Goal: Task Accomplishment & Management: Complete application form

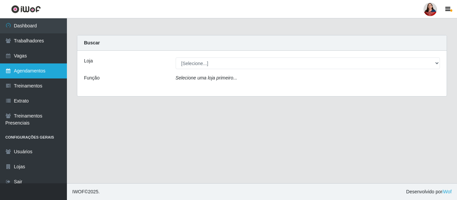
click at [46, 69] on link "Agendamentos" at bounding box center [33, 71] width 67 height 15
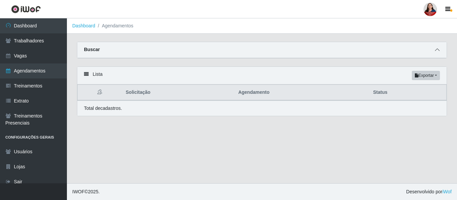
click at [438, 52] on icon at bounding box center [437, 50] width 5 height 5
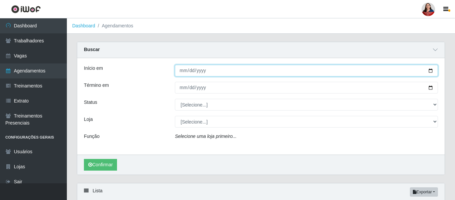
click at [432, 72] on input "Início em" at bounding box center [306, 71] width 263 height 12
type input "[DATE]"
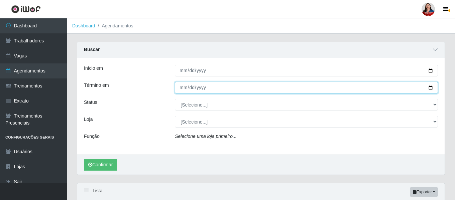
click at [431, 87] on input "Término em" at bounding box center [306, 88] width 263 height 12
type input "2025-10-31"
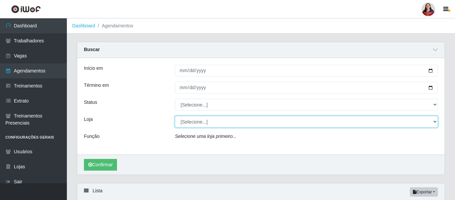
click at [433, 123] on select "[Selecione...] Hiper [GEOGRAPHIC_DATA] - [GEOGRAPHIC_DATA] Hiper Queiroz - Boa …" at bounding box center [306, 122] width 263 height 12
select select "463"
click at [175, 116] on select "[Selecione...] Hiper [GEOGRAPHIC_DATA] - [GEOGRAPHIC_DATA] Hiper Queiroz - Boa …" at bounding box center [306, 122] width 263 height 12
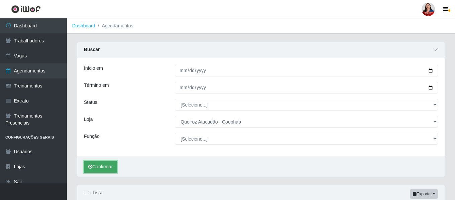
click at [100, 168] on button "Confirmar" at bounding box center [100, 167] width 33 height 12
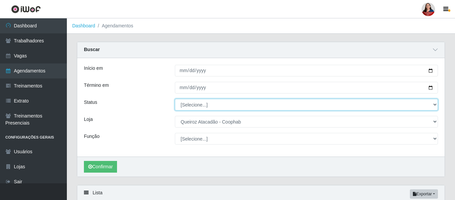
click at [434, 106] on select "[Selecione...] AGENDADO AGUARDANDO LIBERAR EM ANDAMENTO EM REVISÃO FINALIZADO C…" at bounding box center [306, 105] width 263 height 12
select select "AGENDADO"
click at [175, 99] on select "[Selecione...] AGENDADO AGUARDANDO LIBERAR EM ANDAMENTO EM REVISÃO FINALIZADO C…" at bounding box center [306, 105] width 263 height 12
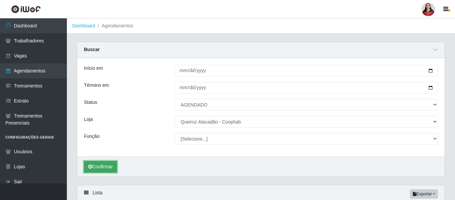
click at [104, 168] on button "Confirmar" at bounding box center [100, 167] width 33 height 12
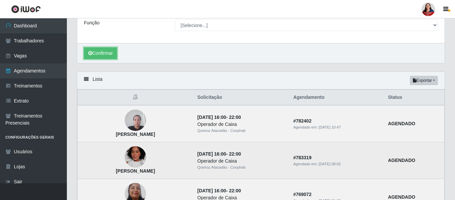
scroll to position [167, 0]
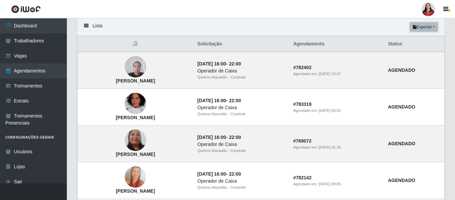
click at [429, 28] on button "Exportar" at bounding box center [424, 26] width 28 height 9
click at [407, 57] on button "Excel" at bounding box center [412, 54] width 53 height 14
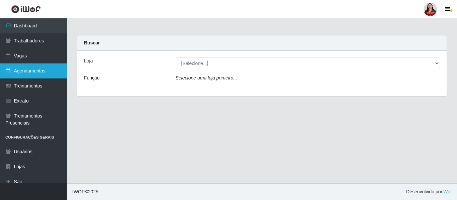
click at [21, 72] on link "Agendamentos" at bounding box center [33, 71] width 67 height 15
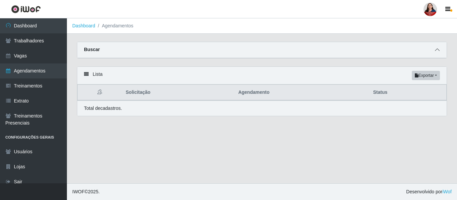
click at [439, 48] on span at bounding box center [437, 50] width 8 height 8
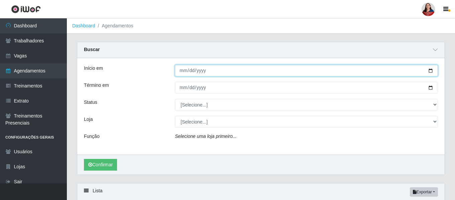
click at [430, 71] on input "Início em" at bounding box center [306, 71] width 263 height 12
type input "[DATE]"
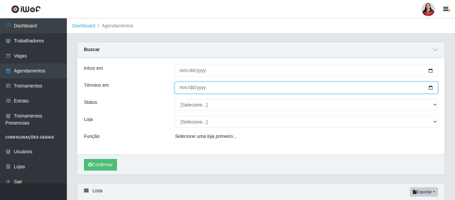
click at [431, 88] on input "Término em" at bounding box center [306, 88] width 263 height 12
type input "2025-10-31"
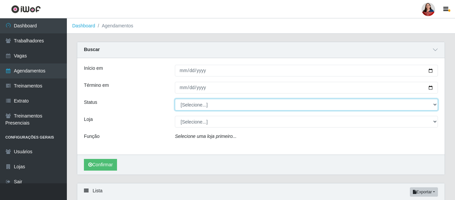
click at [435, 104] on select "[Selecione...] AGENDADO AGUARDANDO LIBERAR EM ANDAMENTO EM REVISÃO FINALIZADO C…" at bounding box center [306, 105] width 263 height 12
select select "AGENDADO"
click at [175, 99] on select "[Selecione...] AGENDADO AGUARDANDO LIBERAR EM ANDAMENTO EM REVISÃO FINALIZADO C…" at bounding box center [306, 105] width 263 height 12
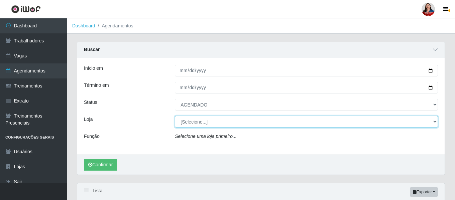
click at [436, 121] on select "[Selecione...] Hiper [GEOGRAPHIC_DATA] - [GEOGRAPHIC_DATA] Hiper Queiroz - Boa …" at bounding box center [306, 122] width 263 height 12
select select "463"
click at [175, 116] on select "[Selecione...] Hiper [GEOGRAPHIC_DATA] - [GEOGRAPHIC_DATA] Hiper Queiroz - Boa …" at bounding box center [306, 122] width 263 height 12
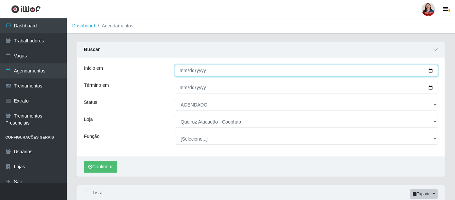
click at [432, 72] on input "[DATE]" at bounding box center [306, 71] width 263 height 12
type input "2025-10-13"
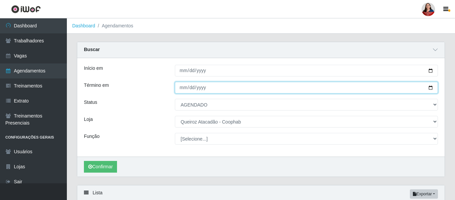
click at [429, 89] on input "2025-10-31" at bounding box center [306, 88] width 263 height 12
type input "2025-10-14"
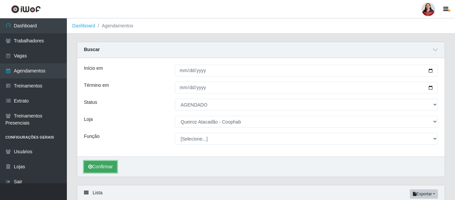
click at [106, 168] on button "Confirmar" at bounding box center [100, 167] width 33 height 12
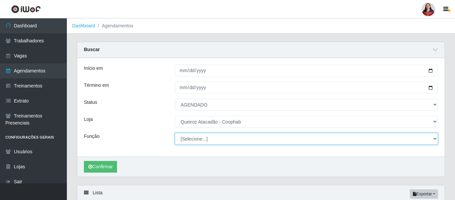
click at [434, 142] on select "[Selecione...] ASG ASG + ASG ++ Balconista de Padaria Balconista de Padaria + B…" at bounding box center [306, 139] width 263 height 12
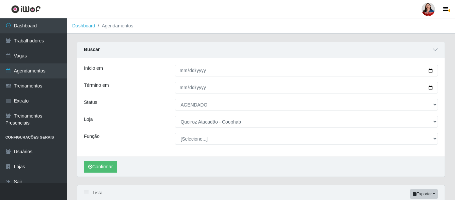
click at [143, 127] on div "Loja" at bounding box center [124, 122] width 91 height 12
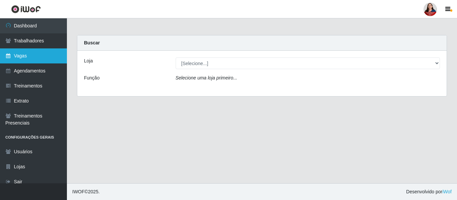
click at [33, 60] on link "Vagas" at bounding box center [33, 56] width 67 height 15
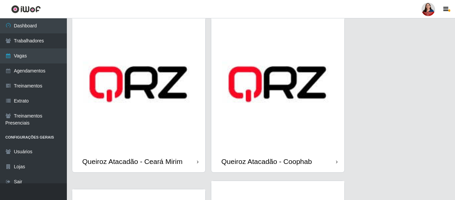
scroll to position [535, 0]
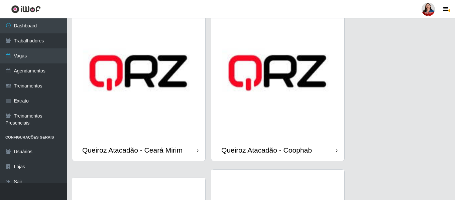
click at [278, 131] on img at bounding box center [278, 72] width 133 height 133
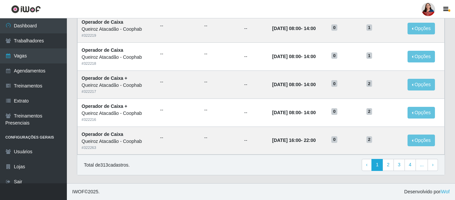
scroll to position [367, 0]
click at [388, 166] on link "2" at bounding box center [388, 165] width 11 height 12
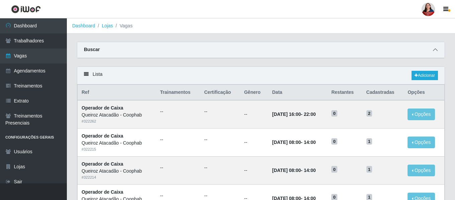
click at [435, 51] on icon at bounding box center [435, 50] width 5 height 5
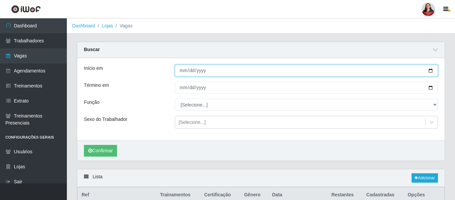
click at [432, 73] on input "Início em" at bounding box center [306, 71] width 263 height 12
type input "2025-10-13"
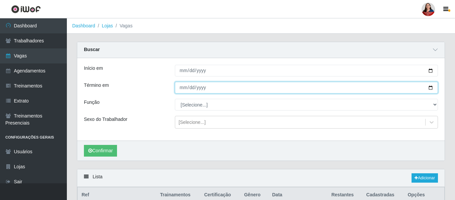
click at [431, 88] on input "Término em" at bounding box center [306, 88] width 263 height 12
type input "2025-10-13"
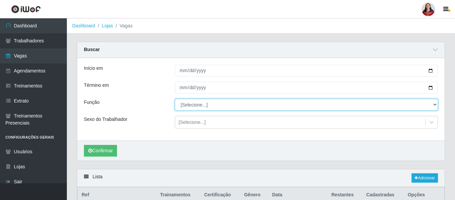
click at [437, 106] on select "[Selecione...] ASG ASG + ASG ++ Balconista de Padaria Balconista de Padaria + B…" at bounding box center [306, 105] width 263 height 12
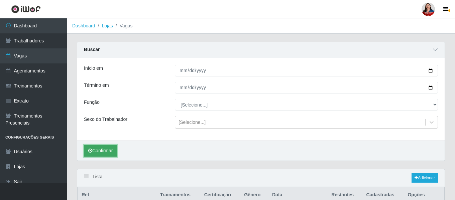
click at [99, 154] on button "Confirmar" at bounding box center [100, 151] width 33 height 12
click at [98, 153] on button "Confirmar" at bounding box center [100, 151] width 33 height 12
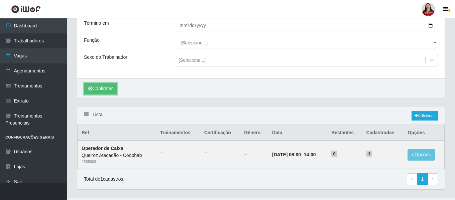
scroll to position [77, 0]
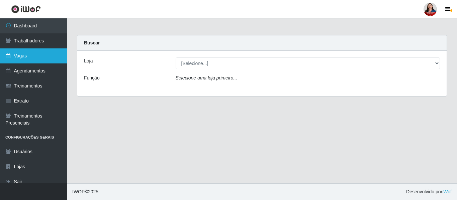
click at [39, 56] on link "Vagas" at bounding box center [33, 56] width 67 height 15
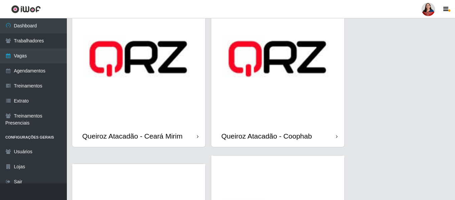
scroll to position [569, 0]
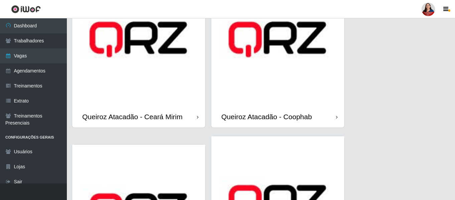
click at [264, 92] on img at bounding box center [278, 39] width 133 height 133
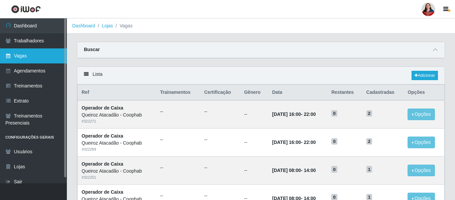
click at [47, 56] on link "Vagas" at bounding box center [33, 56] width 67 height 15
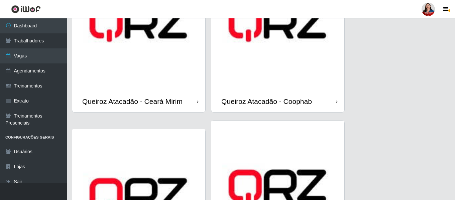
scroll to position [569, 0]
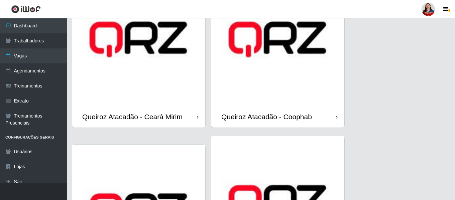
click at [293, 86] on img at bounding box center [278, 39] width 133 height 133
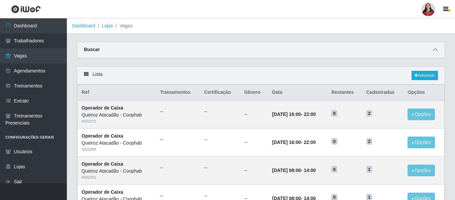
click at [436, 52] on icon at bounding box center [435, 50] width 5 height 5
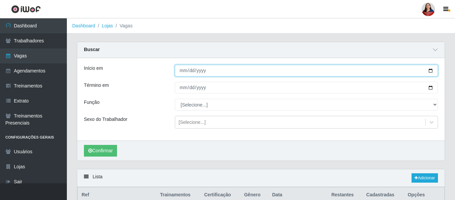
click at [432, 72] on input "Início em" at bounding box center [306, 71] width 263 height 12
type input "[DATE]"
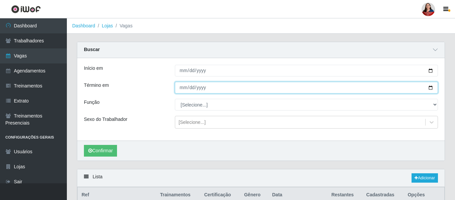
click at [432, 90] on input "Término em" at bounding box center [306, 88] width 263 height 12
type input "[DATE]"
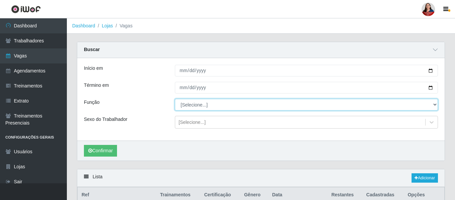
click at [434, 107] on select "[Selecione...] ASG ASG + ASG ++ Balconista de Padaria Balconista de Padaria + B…" at bounding box center [306, 105] width 263 height 12
select select "115"
click at [175, 99] on select "[Selecione...] ASG ASG + ASG ++ Balconista de Padaria Balconista de Padaria + B…" at bounding box center [306, 105] width 263 height 12
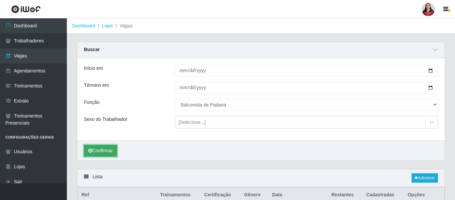
click at [109, 151] on button "Confirmar" at bounding box center [100, 151] width 33 height 12
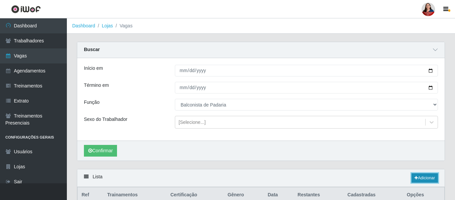
click at [427, 179] on link "Adicionar" at bounding box center [425, 178] width 26 height 9
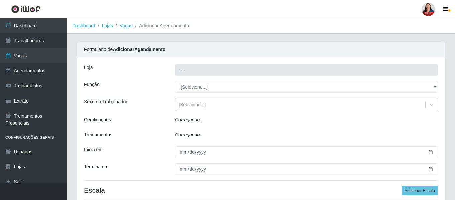
type input "Queiroz Atacadão - Coophab"
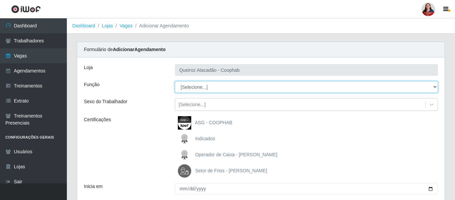
click at [435, 88] on select "[Selecione...] ASG ASG + ASG ++ Balconista de Padaria Balconista de Padaria + B…" at bounding box center [306, 87] width 263 height 12
select select "115"
click at [175, 81] on select "[Selecione...] ASG ASG + ASG ++ Balconista de Padaria Balconista de Padaria + B…" at bounding box center [306, 87] width 263 height 12
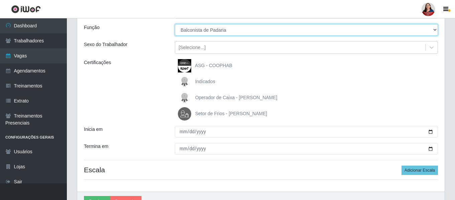
scroll to position [94, 0]
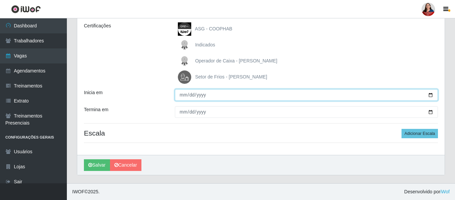
click at [433, 96] on input "Inicia em" at bounding box center [306, 95] width 263 height 12
type input "[DATE]"
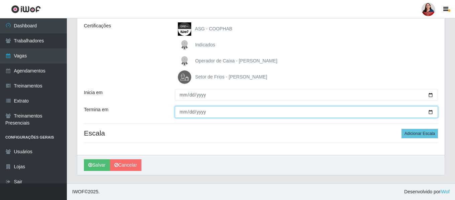
click at [431, 111] on input "Termina em" at bounding box center [306, 112] width 263 height 12
type input "[DATE]"
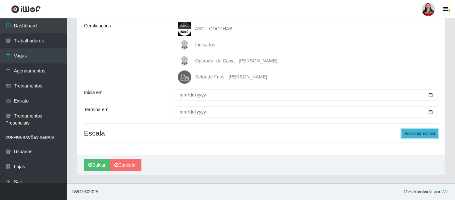
click at [417, 134] on button "Adicionar Escala" at bounding box center [420, 133] width 36 height 9
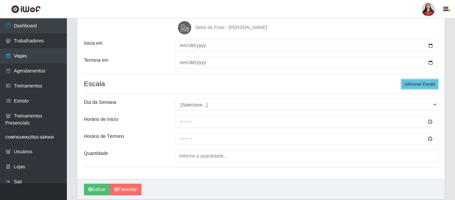
scroll to position [161, 0]
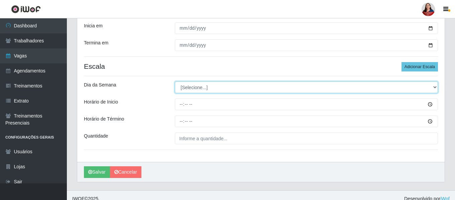
click at [436, 88] on select "[Selecione...] Segunda Terça Quarta Quinta Sexta Sábado Domingo" at bounding box center [306, 88] width 263 height 12
select select "4"
click at [175, 82] on select "[Selecione...] Segunda Terça Quarta Quinta Sexta Sábado Domingo" at bounding box center [306, 88] width 263 height 12
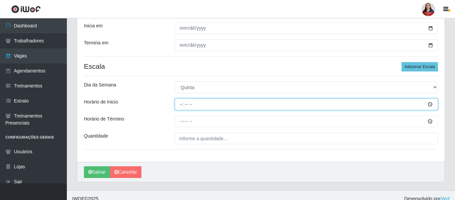
click at [430, 106] on input "Horário de Inicio" at bounding box center [306, 105] width 263 height 12
click at [180, 104] on input "Horário de Inicio" at bounding box center [306, 105] width 263 height 12
type input "16:00"
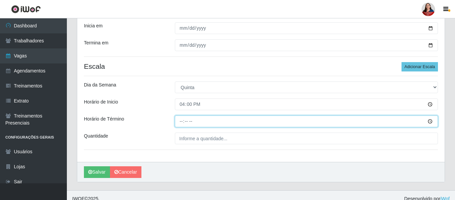
type input "22:00"
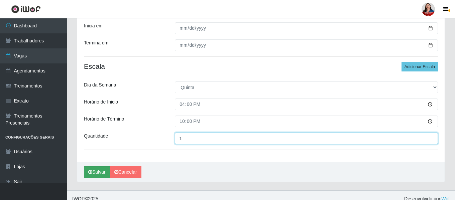
type input "1__"
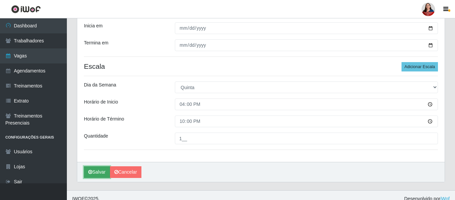
click at [100, 174] on button "Salvar" at bounding box center [97, 173] width 26 height 12
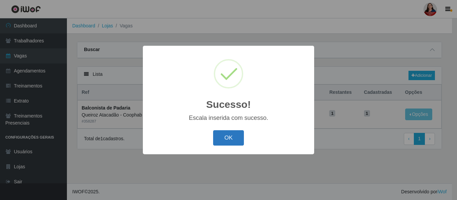
click at [231, 141] on button "OK" at bounding box center [228, 139] width 31 height 16
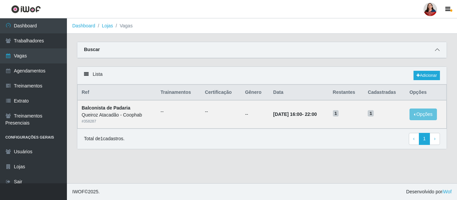
click at [438, 49] on icon at bounding box center [437, 50] width 5 height 5
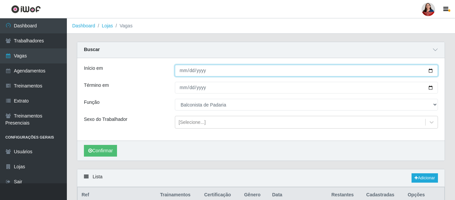
click at [429, 70] on input "[DATE]" at bounding box center [306, 71] width 263 height 12
type input "2025-10-17"
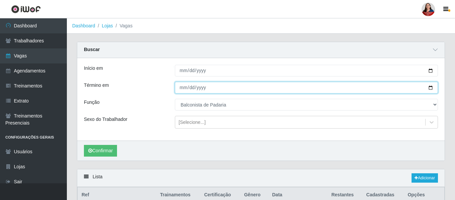
click at [430, 89] on input "[DATE]" at bounding box center [306, 88] width 263 height 12
type input "2025-10-17"
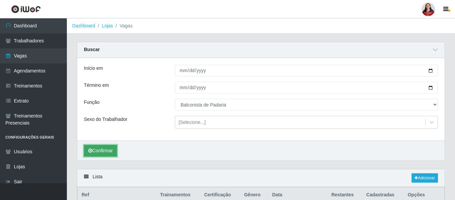
click at [108, 152] on button "Confirmar" at bounding box center [100, 151] width 33 height 12
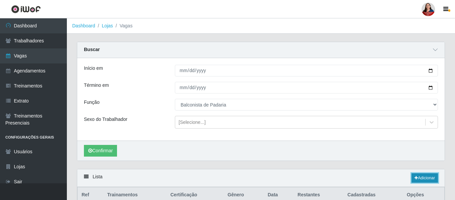
click at [427, 179] on link "Adicionar" at bounding box center [425, 178] width 26 height 9
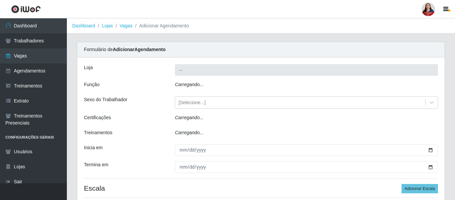
type input "Queiroz Atacadão - Coophab"
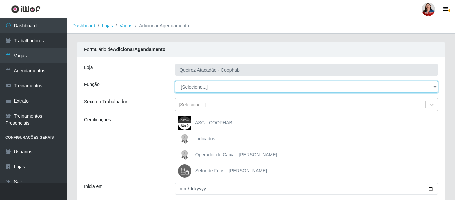
click at [435, 89] on select "[Selecione...] ASG ASG + ASG ++ Balconista de Padaria Balconista de Padaria + B…" at bounding box center [306, 87] width 263 height 12
select select "115"
click at [175, 81] on select "[Selecione...] ASG ASG + ASG ++ Balconista de Padaria Balconista de Padaria + B…" at bounding box center [306, 87] width 263 height 12
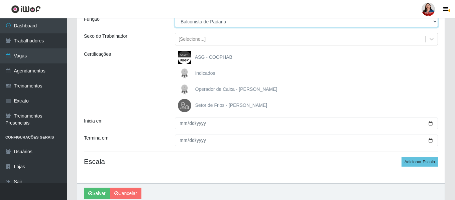
scroll to position [67, 0]
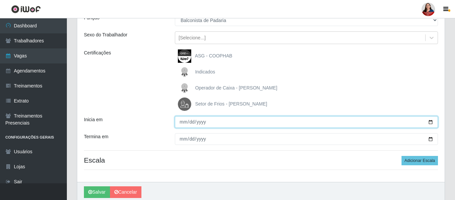
click at [432, 123] on input "Inicia em" at bounding box center [306, 122] width 263 height 12
type input "2025-10-17"
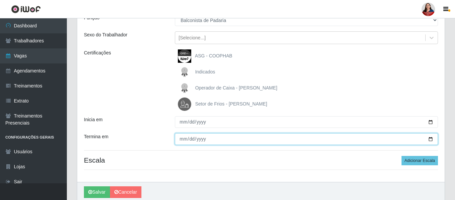
click at [431, 140] on input "Termina em" at bounding box center [306, 140] width 263 height 12
type input "2025-10-17"
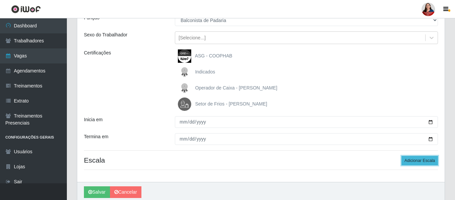
click at [416, 162] on button "Adicionar Escala" at bounding box center [420, 160] width 36 height 9
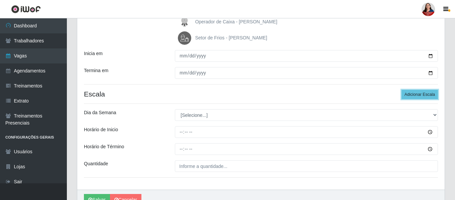
scroll to position [134, 0]
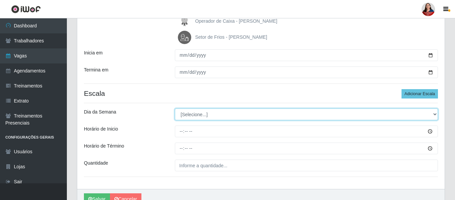
click at [437, 115] on select "[Selecione...] Segunda Terça Quarta Quinta Sexta Sábado Domingo" at bounding box center [306, 115] width 263 height 12
select select "5"
click at [175, 109] on select "[Selecione...] Segunda Terça Quarta Quinta Sexta Sábado Domingo" at bounding box center [306, 115] width 263 height 12
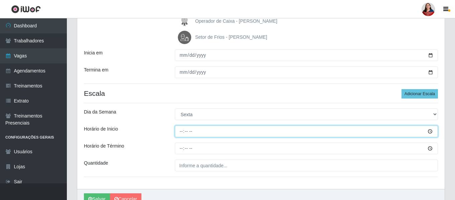
click at [431, 133] on input "Horário de Inicio" at bounding box center [306, 132] width 263 height 12
click at [182, 132] on input "Horário de Inicio" at bounding box center [306, 132] width 263 height 12
type input "16:00"
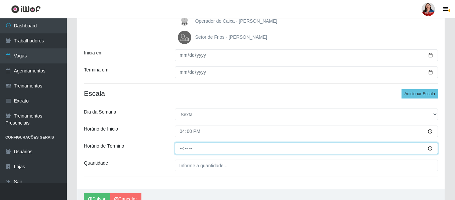
type input "22:00"
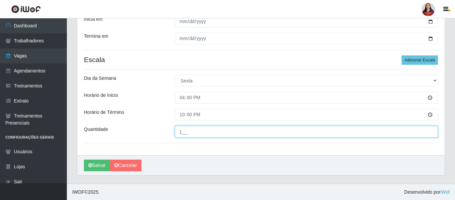
scroll to position [168, 0]
type input "1__"
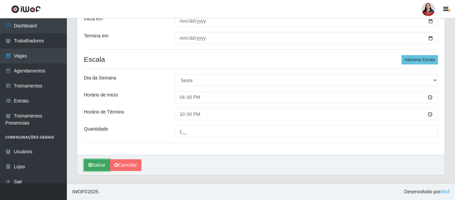
click at [97, 166] on button "Salvar" at bounding box center [97, 166] width 26 height 12
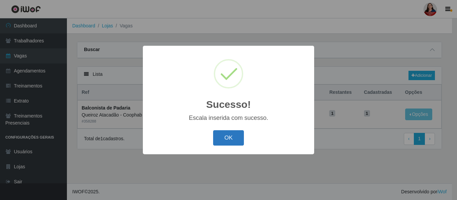
click at [234, 142] on button "OK" at bounding box center [228, 139] width 31 height 16
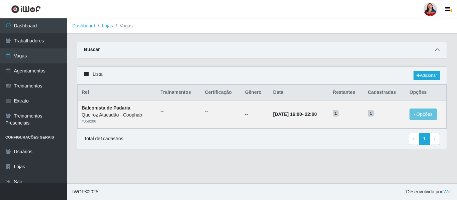
click at [439, 52] on icon at bounding box center [437, 50] width 5 height 5
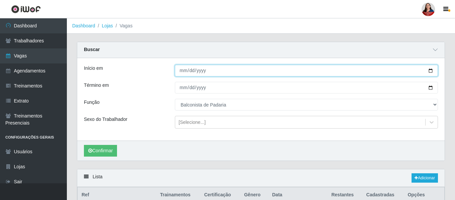
click at [432, 71] on input "2025-10-17" at bounding box center [306, 71] width 263 height 12
type input "2025-10-18"
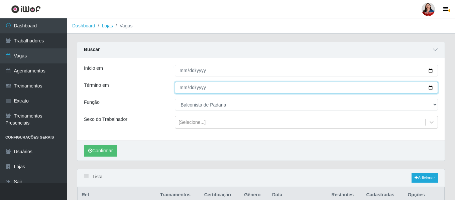
click at [431, 87] on input "2025-10-17" at bounding box center [306, 88] width 263 height 12
type input "2025-10-18"
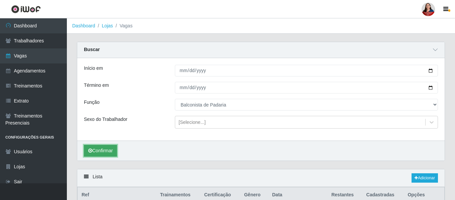
click at [100, 152] on button "Confirmar" at bounding box center [100, 151] width 33 height 12
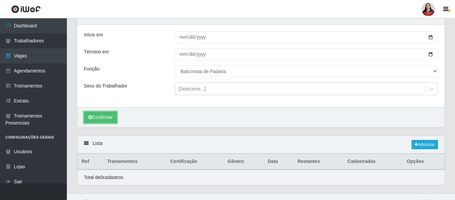
scroll to position [44, 0]
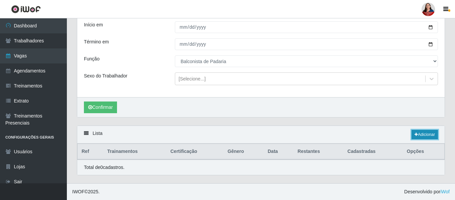
click at [428, 134] on link "Adicionar" at bounding box center [425, 134] width 26 height 9
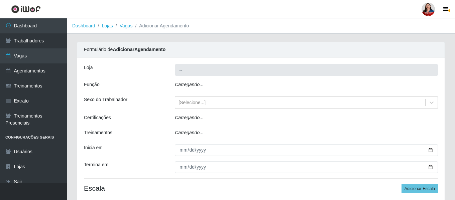
type input "Queiroz Atacadão - Coophab"
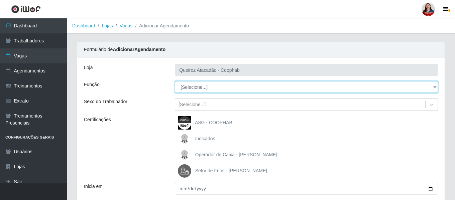
click at [436, 88] on select "[Selecione...] ASG ASG + ASG ++ Balconista de Padaria Balconista de Padaria + B…" at bounding box center [306, 87] width 263 height 12
select select "115"
click at [175, 81] on select "[Selecione...] ASG ASG + ASG ++ Balconista de Padaria Balconista de Padaria + B…" at bounding box center [306, 87] width 263 height 12
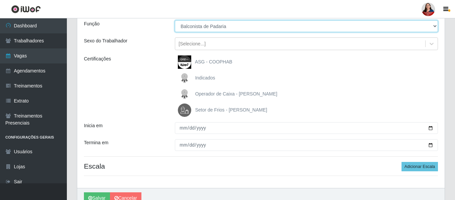
scroll to position [67, 0]
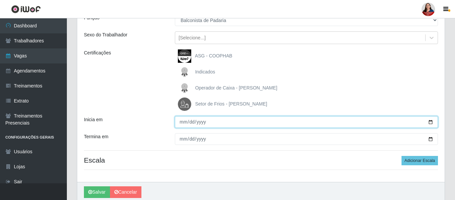
click at [433, 122] on input "Inicia em" at bounding box center [306, 122] width 263 height 12
type input "2025-10-18"
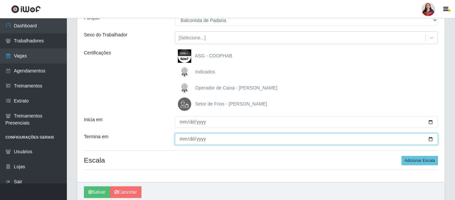
click at [431, 140] on input "Termina em" at bounding box center [306, 140] width 263 height 12
type input "2025-10-18"
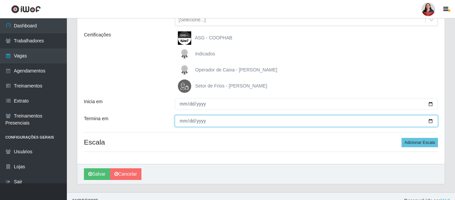
scroll to position [94, 0]
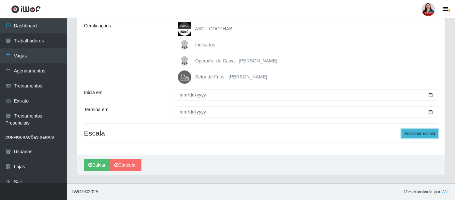
click at [424, 136] on button "Adicionar Escala" at bounding box center [420, 133] width 36 height 9
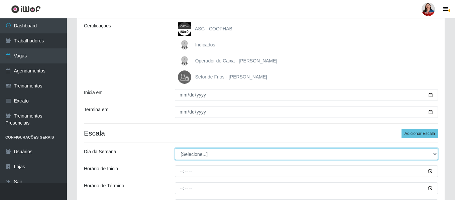
click at [435, 155] on select "[Selecione...] Segunda Terça Quarta Quinta Sexta Sábado Domingo" at bounding box center [306, 155] width 263 height 12
select select "6"
click at [175, 149] on select "[Selecione...] Segunda Terça Quarta Quinta Sexta Sábado Domingo" at bounding box center [306, 155] width 263 height 12
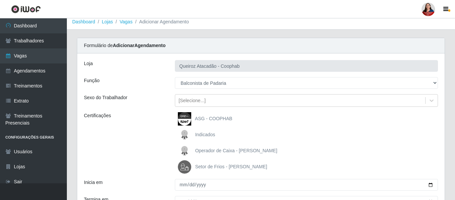
scroll to position [0, 0]
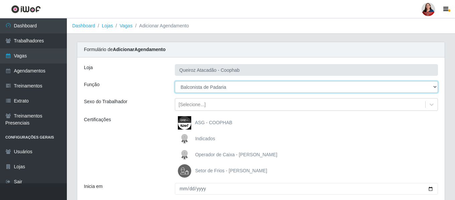
click at [433, 86] on select "[Selecione...] ASG ASG + ASG ++ Balconista de Padaria Balconista de Padaria + B…" at bounding box center [306, 87] width 263 height 12
select select "116"
click at [175, 81] on select "[Selecione...] ASG ASG + ASG ++ Balconista de Padaria Balconista de Padaria + B…" at bounding box center [306, 87] width 263 height 12
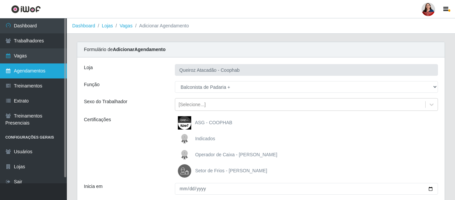
click at [35, 70] on link "Agendamentos" at bounding box center [33, 71] width 67 height 15
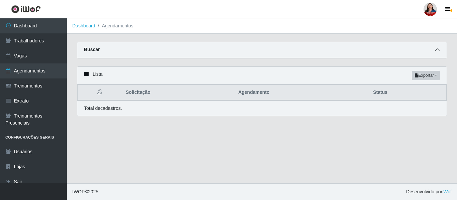
click at [437, 50] on icon at bounding box center [437, 50] width 5 height 5
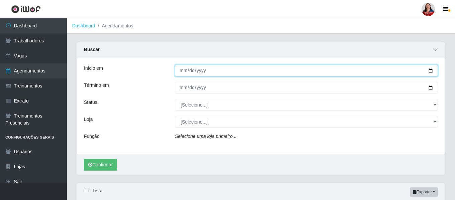
click at [430, 73] on input "Início em" at bounding box center [306, 71] width 263 height 12
type input "[DATE]"
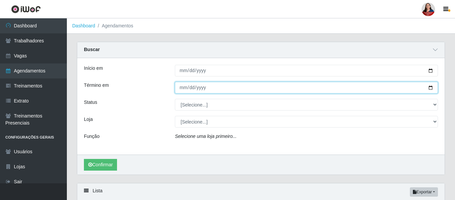
click at [433, 88] on input "Término em" at bounding box center [306, 88] width 263 height 12
type input "[DATE]"
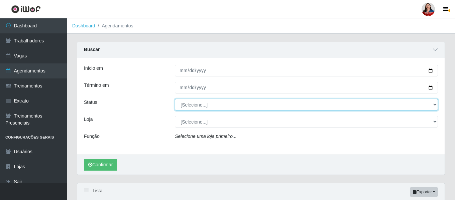
click at [434, 106] on select "[Selecione...] AGENDADO AGUARDANDO LIBERAR EM ANDAMENTO EM REVISÃO FINALIZADO C…" at bounding box center [306, 105] width 263 height 12
select select "AGENDADO"
click at [175, 99] on select "[Selecione...] AGENDADO AGUARDANDO LIBERAR EM ANDAMENTO EM REVISÃO FINALIZADO C…" at bounding box center [306, 105] width 263 height 12
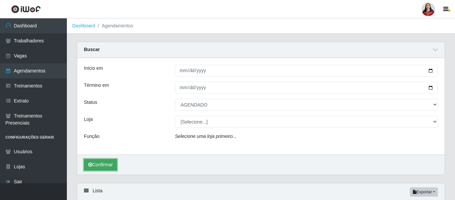
click at [103, 169] on button "Confirmar" at bounding box center [100, 165] width 33 height 12
click at [191, 139] on icon "Selecione uma loja primeiro..." at bounding box center [206, 136] width 62 height 5
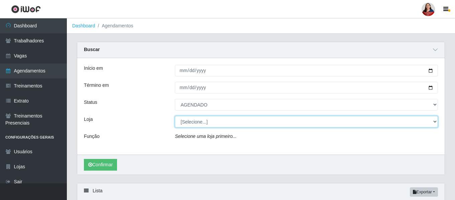
click at [437, 123] on select "[Selecione...] Hiper Queiroz - Alto da Conceição Hiper Queiroz - Boa Vista Hipe…" at bounding box center [306, 122] width 263 height 12
select select "463"
click at [175, 116] on select "[Selecione...] Hiper Queiroz - Alto da Conceição Hiper Queiroz - Boa Vista Hipe…" at bounding box center [306, 122] width 263 height 12
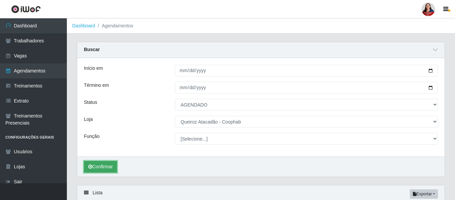
click at [105, 167] on button "Confirmar" at bounding box center [100, 167] width 33 height 12
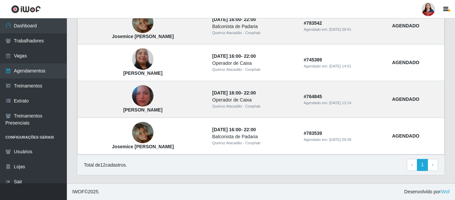
scroll to position [507, 0]
click at [432, 165] on link "› Next" at bounding box center [433, 165] width 10 height 12
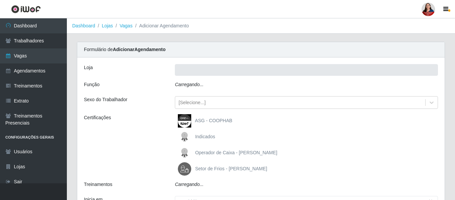
type input "Queiroz Atacadão - Coophab"
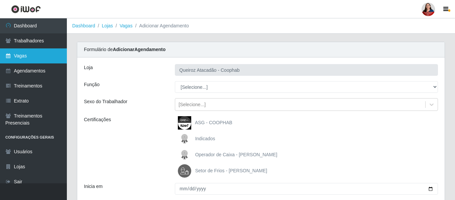
click at [34, 56] on link "Vagas" at bounding box center [33, 56] width 67 height 15
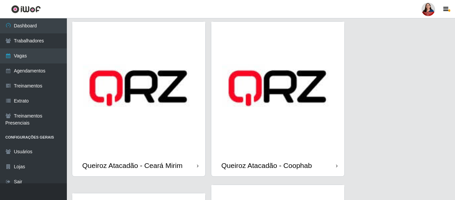
scroll to position [535, 0]
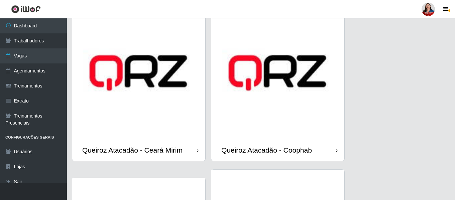
click at [303, 119] on img at bounding box center [278, 72] width 133 height 133
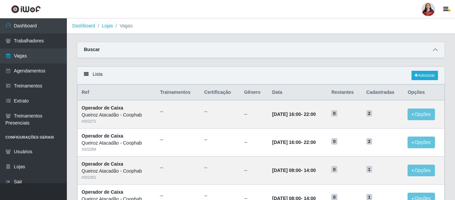
click at [437, 49] on icon at bounding box center [435, 50] width 5 height 5
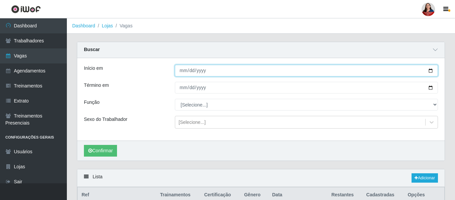
click at [432, 71] on input "Início em" at bounding box center [306, 71] width 263 height 12
type input "2025-10-18"
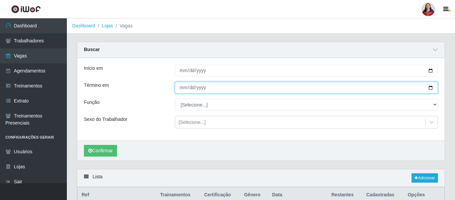
click at [432, 89] on input "Término em" at bounding box center [306, 88] width 263 height 12
type input "2025-10-18"
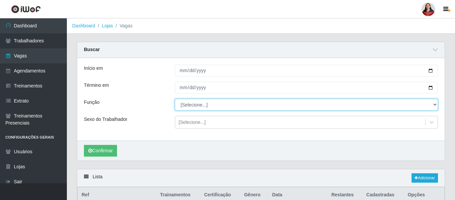
click at [436, 106] on select "[Selecione...] ASG ASG + ASG ++ Balconista de Padaria Balconista de Padaria + B…" at bounding box center [306, 105] width 263 height 12
select select "116"
click at [175, 99] on select "[Selecione...] ASG ASG + ASG ++ Balconista de Padaria Balconista de Padaria + B…" at bounding box center [306, 105] width 263 height 12
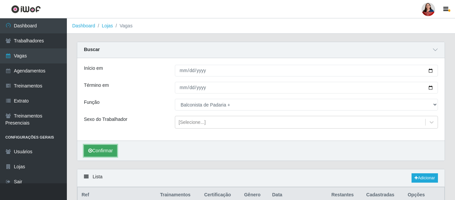
click at [103, 150] on button "Confirmar" at bounding box center [100, 151] width 33 height 12
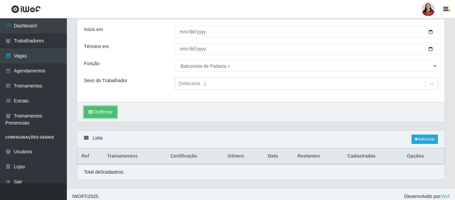
scroll to position [44, 0]
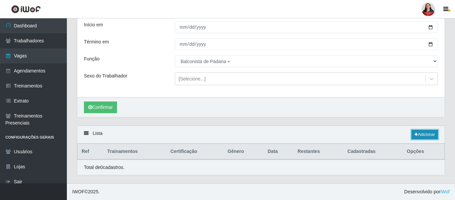
click at [425, 134] on link "Adicionar" at bounding box center [425, 134] width 26 height 9
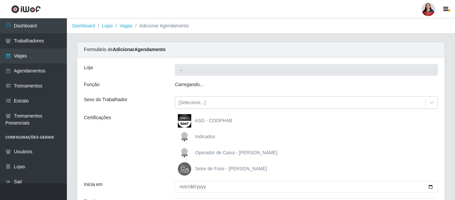
type input "Queiroz Atacadão - Coophab"
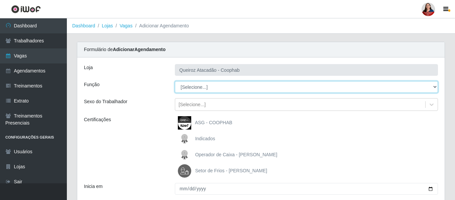
click at [434, 88] on select "[Selecione...] ASG ASG + ASG ++ Balconista de Padaria Balconista de Padaria + B…" at bounding box center [306, 87] width 263 height 12
select select "116"
click at [175, 81] on select "[Selecione...] ASG ASG + ASG ++ Balconista de Padaria Balconista de Padaria + B…" at bounding box center [306, 87] width 263 height 12
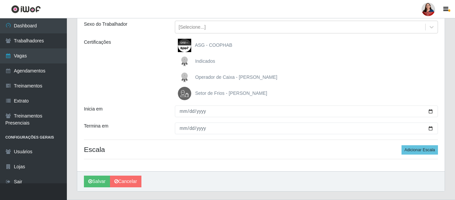
scroll to position [94, 0]
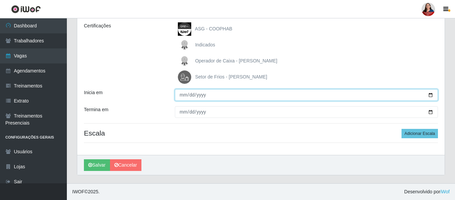
click at [432, 95] on input "Inicia em" at bounding box center [306, 95] width 263 height 12
type input "2025-10-18"
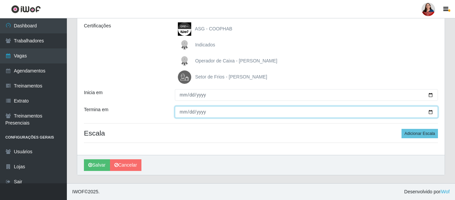
click at [433, 113] on input "Termina em" at bounding box center [306, 112] width 263 height 12
type input "2025-10-18"
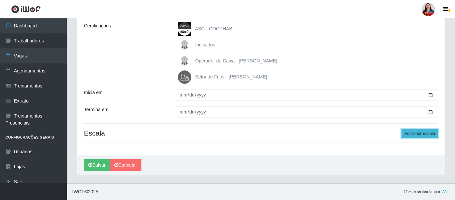
click at [421, 134] on button "Adicionar Escala" at bounding box center [420, 133] width 36 height 9
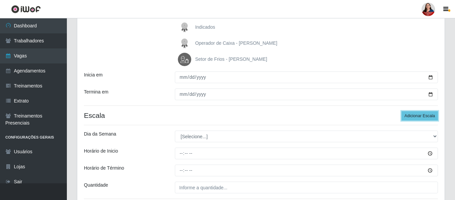
scroll to position [128, 0]
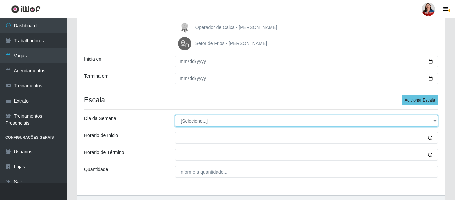
click at [435, 121] on select "[Selecione...] Segunda Terça Quarta Quinta Sexta Sábado Domingo" at bounding box center [306, 121] width 263 height 12
select select "6"
click at [175, 115] on select "[Selecione...] Segunda Terça Quarta Quinta Sexta Sábado Domingo" at bounding box center [306, 121] width 263 height 12
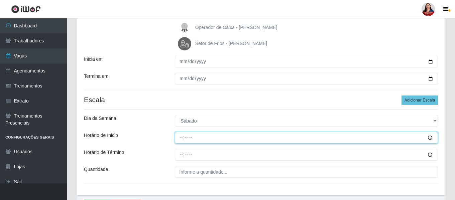
type input "16:00"
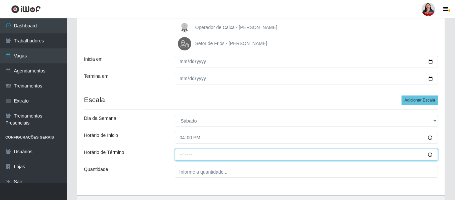
type input "22:00"
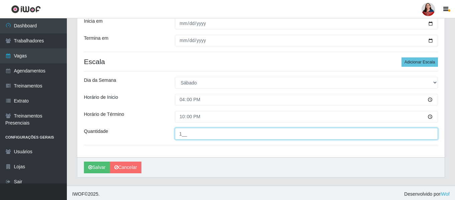
scroll to position [168, 0]
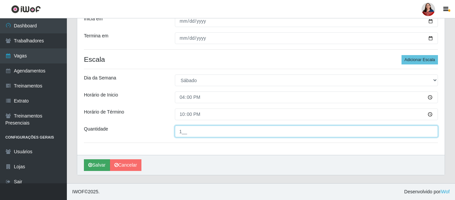
type input "1__"
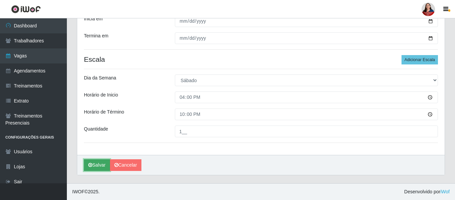
click at [97, 164] on button "Salvar" at bounding box center [97, 166] width 26 height 12
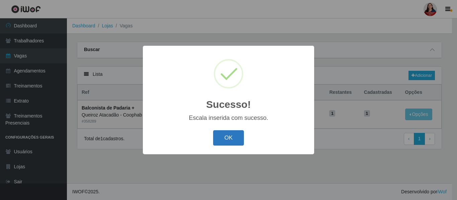
click at [229, 144] on button "OK" at bounding box center [228, 139] width 31 height 16
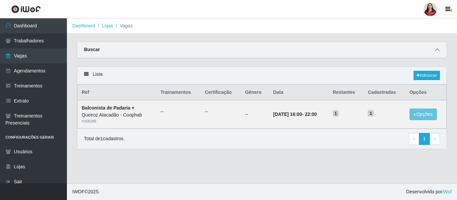
click at [439, 51] on icon at bounding box center [437, 50] width 5 height 5
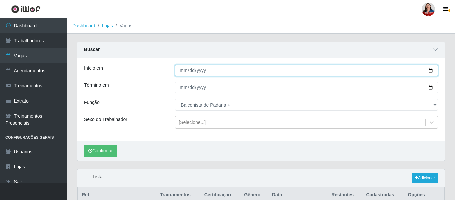
click at [432, 73] on input "2025-10-18" at bounding box center [306, 71] width 263 height 12
type input "[DATE]"
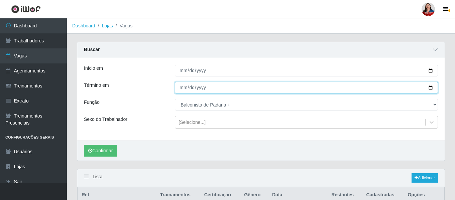
click at [433, 89] on input "2025-10-18" at bounding box center [306, 88] width 263 height 12
type input "[DATE]"
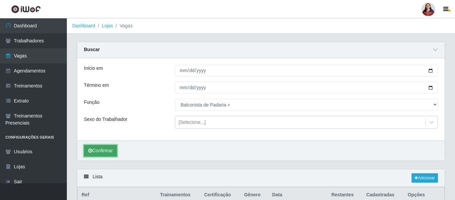
click at [104, 151] on button "Confirmar" at bounding box center [100, 151] width 33 height 12
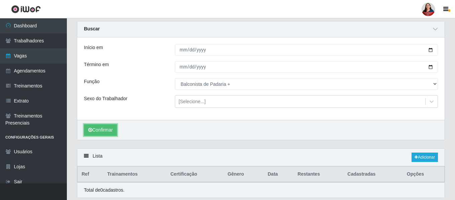
scroll to position [44, 0]
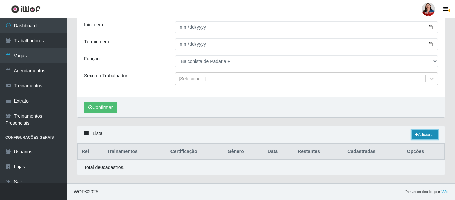
click at [426, 135] on link "Adicionar" at bounding box center [425, 134] width 26 height 9
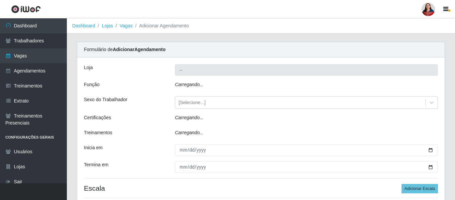
type input "Queiroz Atacadão - Coophab"
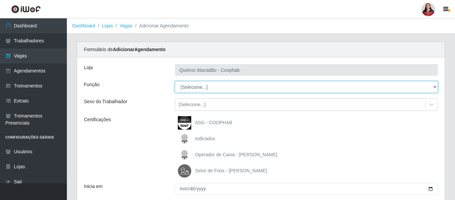
click at [435, 88] on select "[Selecione...] ASG ASG + ASG ++ Balconista de Padaria Balconista de Padaria + B…" at bounding box center [306, 87] width 263 height 12
select select "116"
click at [175, 81] on select "[Selecione...] ASG ASG + ASG ++ Balconista de Padaria Balconista de Padaria + B…" at bounding box center [306, 87] width 263 height 12
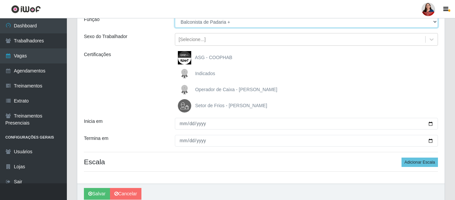
scroll to position [67, 0]
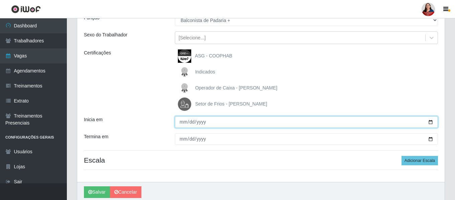
click at [434, 123] on input "Inicia em" at bounding box center [306, 122] width 263 height 12
type input "[DATE]"
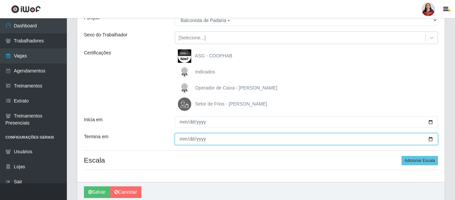
click at [430, 139] on input "Termina em" at bounding box center [306, 140] width 263 height 12
type input "[DATE]"
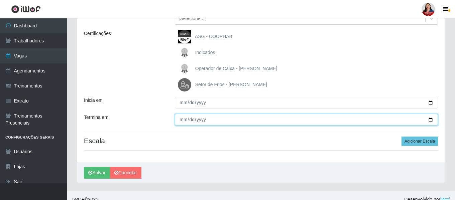
scroll to position [94, 0]
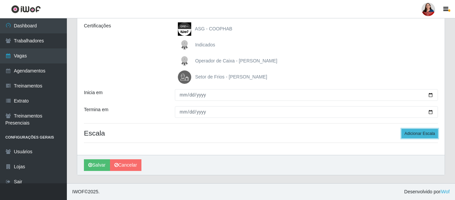
click at [426, 133] on button "Adicionar Escala" at bounding box center [420, 133] width 36 height 9
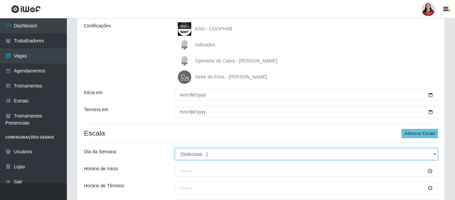
click at [435, 155] on select "[Selecione...] Segunda Terça Quarta Quinta Sexta Sábado Domingo" at bounding box center [306, 155] width 263 height 12
select select "0"
click at [175, 149] on select "[Selecione...] Segunda Terça Quarta Quinta Sexta Sábado Domingo" at bounding box center [306, 155] width 263 height 12
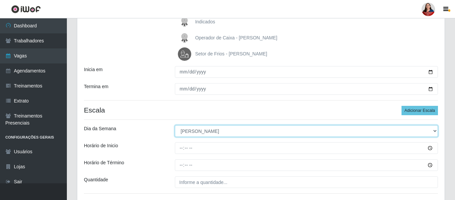
scroll to position [128, 0]
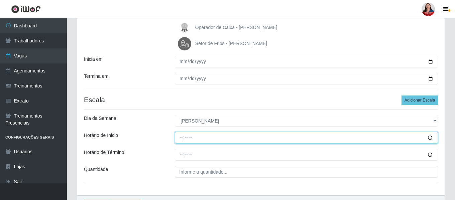
type input "14:00"
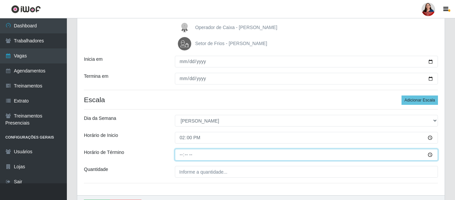
type input "20:00"
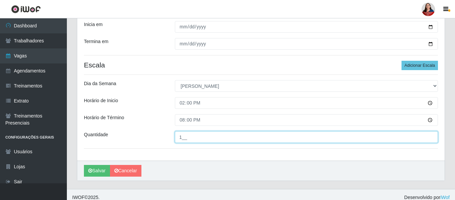
scroll to position [168, 0]
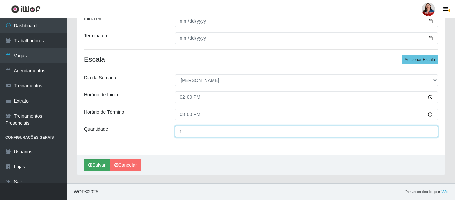
type input "1__"
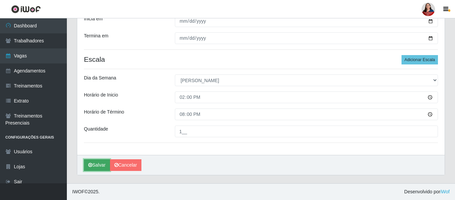
click at [102, 165] on button "Salvar" at bounding box center [97, 166] width 26 height 12
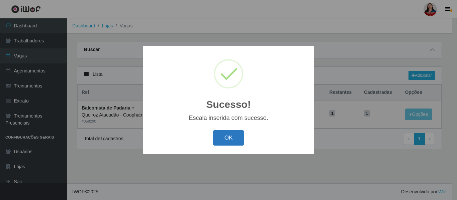
click at [232, 142] on button "OK" at bounding box center [228, 139] width 31 height 16
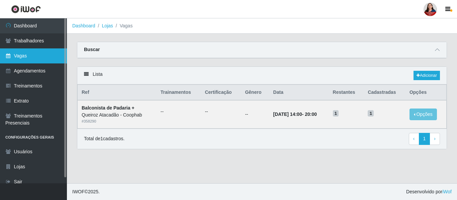
click at [21, 58] on link "Vagas" at bounding box center [33, 56] width 67 height 15
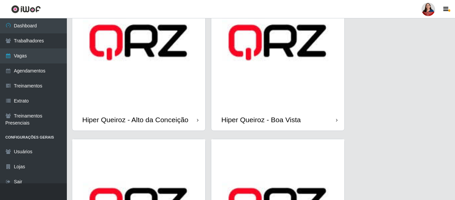
scroll to position [67, 0]
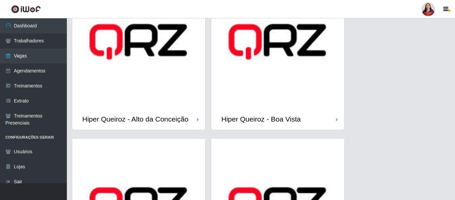
click at [139, 88] on img at bounding box center [138, 41] width 133 height 133
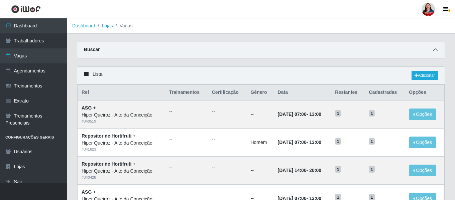
click at [437, 51] on icon at bounding box center [435, 50] width 5 height 5
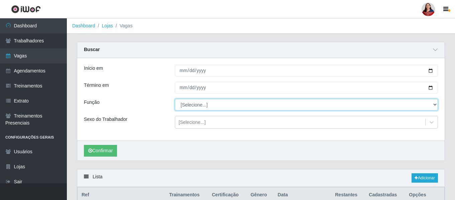
click at [437, 106] on select "[Selecione...] ASG ASG + ASG ++ Balconista de Padaria Balconista de Padaria + B…" at bounding box center [306, 105] width 263 height 12
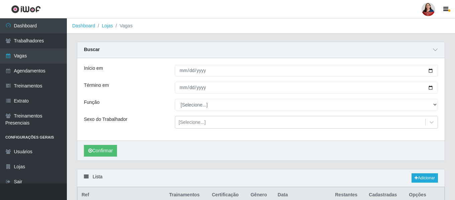
click at [152, 75] on div "Início em" at bounding box center [124, 71] width 91 height 12
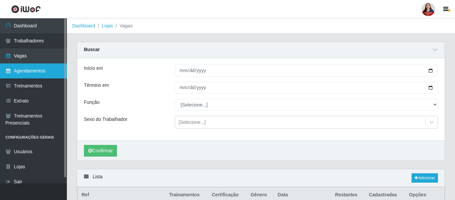
click at [35, 70] on link "Agendamentos" at bounding box center [33, 71] width 67 height 15
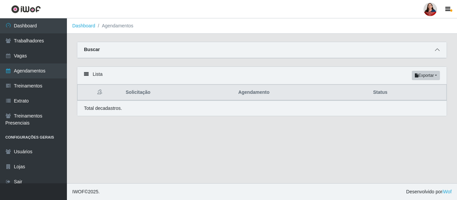
click at [437, 50] on icon at bounding box center [437, 50] width 5 height 5
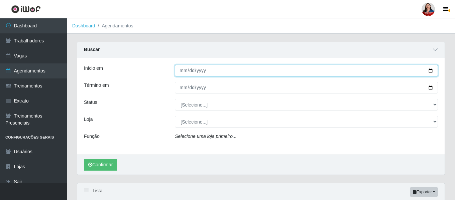
click at [429, 71] on input "Início em" at bounding box center [306, 71] width 263 height 12
type input "[DATE]"
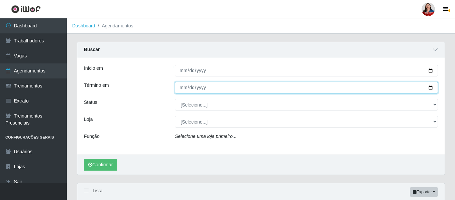
click at [432, 89] on input "Término em" at bounding box center [306, 88] width 263 height 12
type input "2025-10-31"
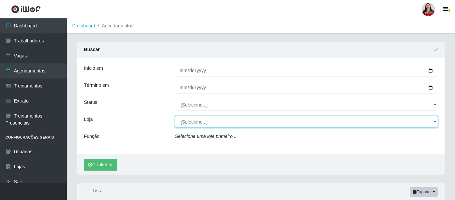
click at [437, 122] on select "[Selecione...] Hiper Queiroz - Alto da Conceição Hiper Queiroz - Boa Vista Hipe…" at bounding box center [306, 122] width 263 height 12
select select "515"
click at [175, 116] on select "[Selecione...] Hiper Queiroz - Alto da Conceição Hiper Queiroz - Boa Vista Hipe…" at bounding box center [306, 122] width 263 height 12
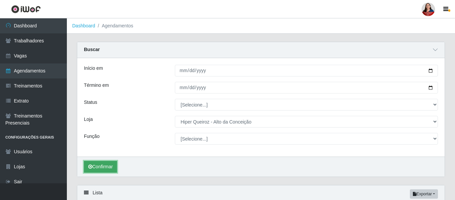
click at [96, 169] on button "Confirmar" at bounding box center [100, 167] width 33 height 12
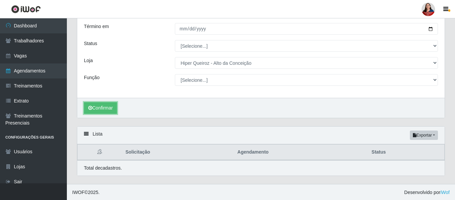
scroll to position [60, 0]
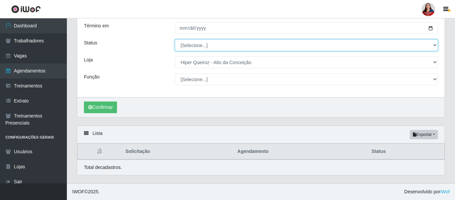
click at [434, 46] on select "[Selecione...] AGENDADO AGUARDANDO LIBERAR EM ANDAMENTO EM REVISÃO FINALIZADO C…" at bounding box center [306, 45] width 263 height 12
select select "AGENDADO"
click at [175, 39] on select "[Selecione...] AGENDADO AGUARDANDO LIBERAR EM ANDAMENTO EM REVISÃO FINALIZADO C…" at bounding box center [306, 45] width 263 height 12
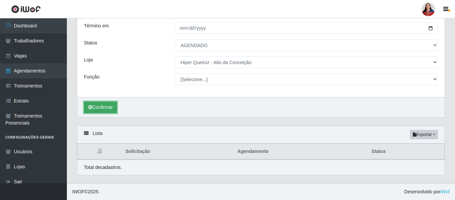
click at [108, 105] on button "Confirmar" at bounding box center [100, 108] width 33 height 12
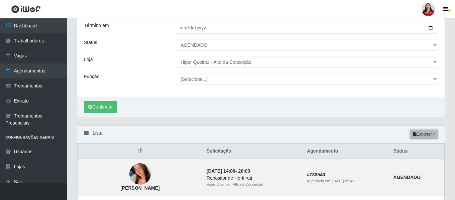
click at [427, 135] on button "Exportar" at bounding box center [424, 134] width 28 height 9
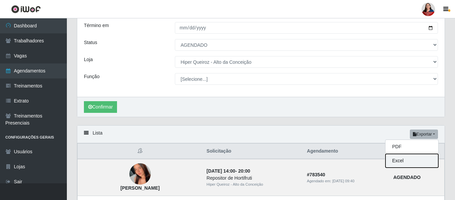
click at [405, 163] on button "Excel" at bounding box center [412, 161] width 53 height 14
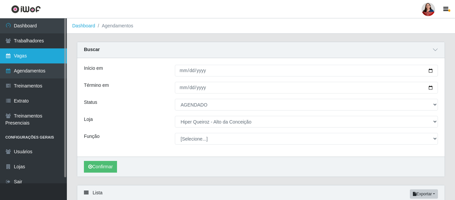
click at [27, 53] on link "Vagas" at bounding box center [33, 56] width 67 height 15
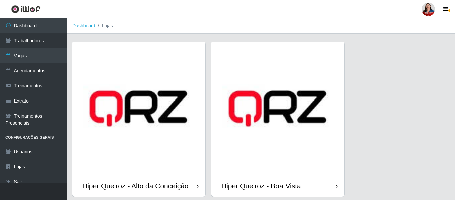
click at [163, 128] on img at bounding box center [138, 108] width 133 height 133
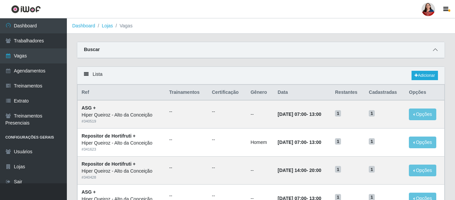
click at [435, 51] on icon at bounding box center [435, 50] width 5 height 5
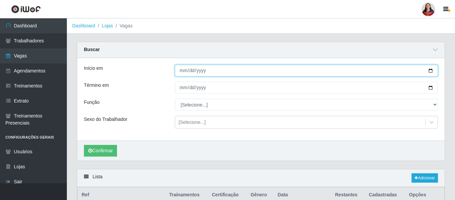
click at [430, 73] on input "Início em" at bounding box center [306, 71] width 263 height 12
type input "[DATE]"
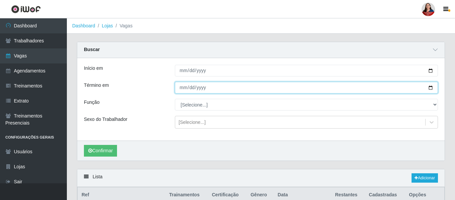
click at [431, 87] on input "Término em" at bounding box center [306, 88] width 263 height 12
type input "[DATE]"
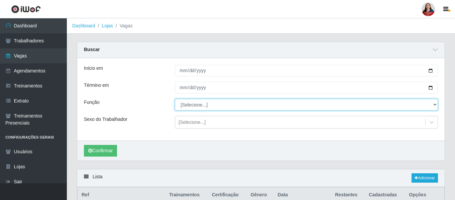
click at [435, 107] on select "[Selecione...] ASG ASG + ASG ++ Balconista de Padaria Balconista de Padaria + B…" at bounding box center [306, 105] width 263 height 12
select select "116"
click at [175, 99] on select "[Selecione...] ASG ASG + ASG ++ Balconista de Padaria Balconista de Padaria + B…" at bounding box center [306, 105] width 263 height 12
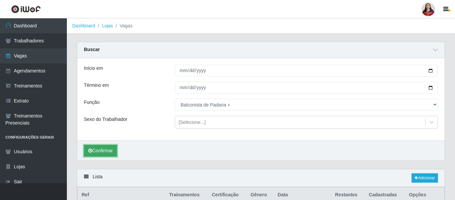
click at [106, 152] on button "Confirmar" at bounding box center [100, 151] width 33 height 12
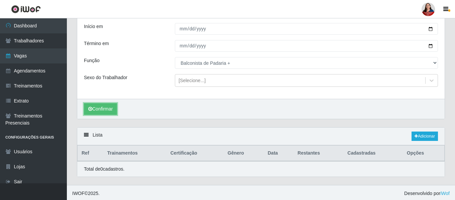
scroll to position [44, 0]
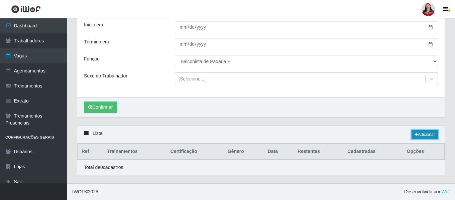
click at [424, 137] on link "Adicionar" at bounding box center [425, 134] width 26 height 9
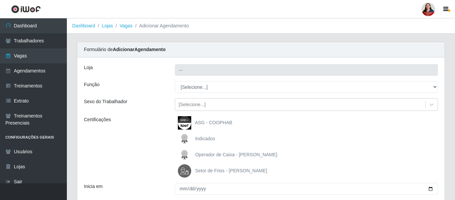
type input "Hiper Queiroz - Alto da Conceição"
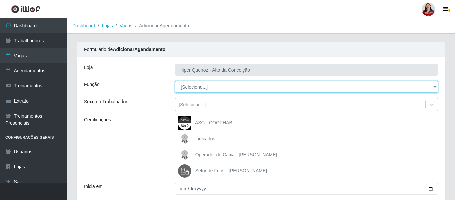
click at [434, 89] on select "[Selecione...] ASG ASG + ASG ++ Balconista de Padaria Balconista de Padaria + B…" at bounding box center [306, 87] width 263 height 12
select select "116"
click at [175, 81] on select "[Selecione...] ASG ASG + ASG ++ Balconista de Padaria Balconista de Padaria + B…" at bounding box center [306, 87] width 263 height 12
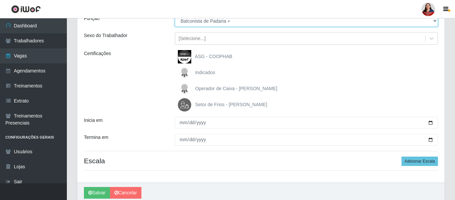
scroll to position [67, 0]
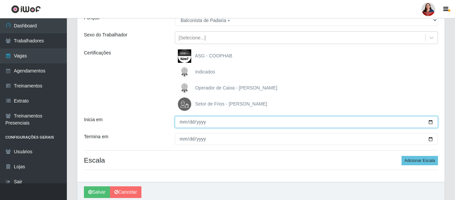
click at [430, 123] on input "Inicia em" at bounding box center [306, 122] width 263 height 12
type input "[DATE]"
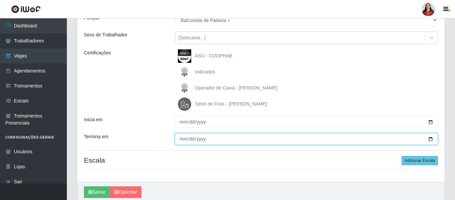
click at [432, 141] on input "Termina em" at bounding box center [306, 140] width 263 height 12
type input "[DATE]"
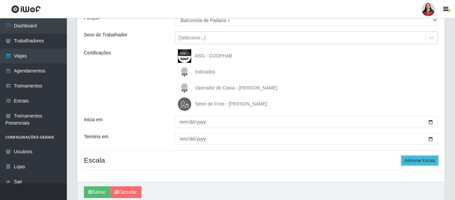
click at [427, 161] on button "Adicionar Escala" at bounding box center [420, 160] width 36 height 9
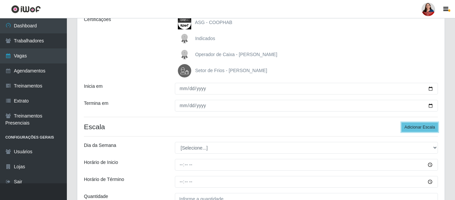
scroll to position [134, 0]
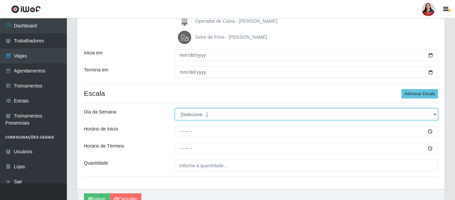
click at [435, 116] on select "[Selecione...] Segunda Terça Quarta Quinta Sexta Sábado Domingo" at bounding box center [306, 115] width 263 height 12
select select "0"
click at [175, 109] on select "[Selecione...] Segunda Terça Quarta Quinta Sexta Sábado Domingo" at bounding box center [306, 115] width 263 height 12
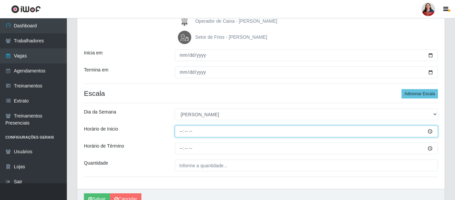
click at [181, 132] on input "Horário de Inicio" at bounding box center [306, 132] width 263 height 12
type input "06:00"
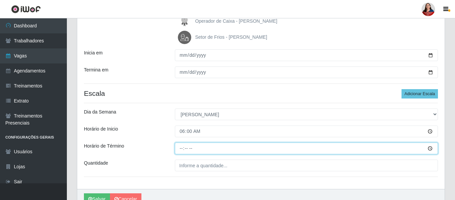
type input "13:00"
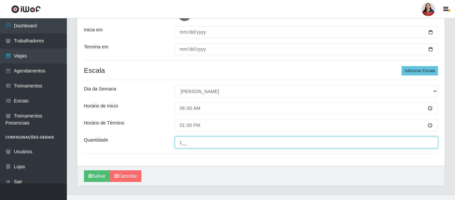
scroll to position [167, 0]
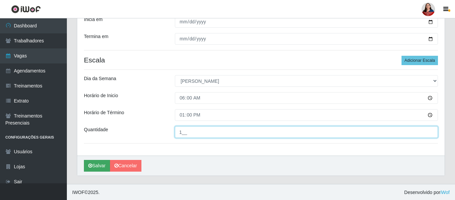
type input "1__"
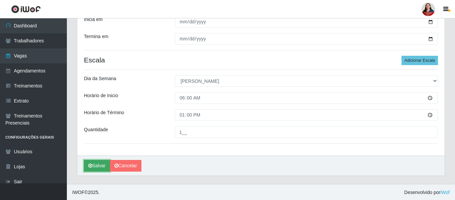
click at [98, 166] on button "Salvar" at bounding box center [97, 166] width 26 height 12
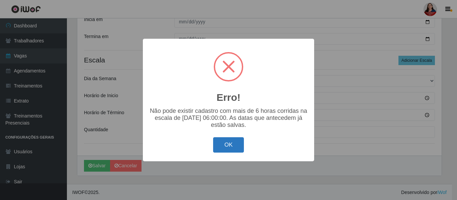
click at [230, 148] on button "OK" at bounding box center [228, 146] width 31 height 16
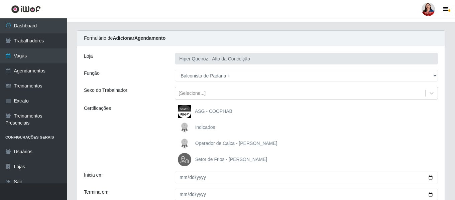
scroll to position [0, 0]
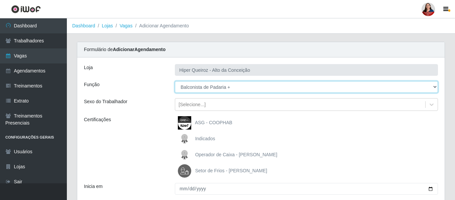
click at [435, 88] on select "[Selecione...] ASG ASG + ASG ++ Balconista de Padaria Balconista de Padaria + B…" at bounding box center [306, 87] width 263 height 12
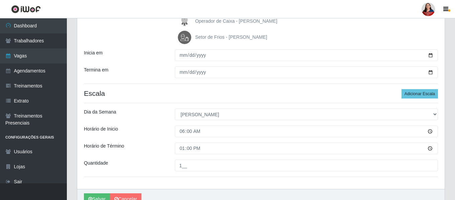
scroll to position [167, 0]
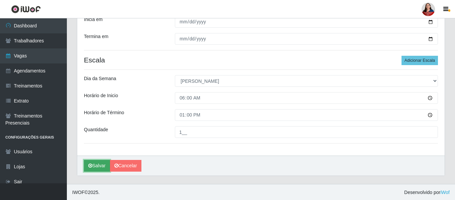
click at [100, 164] on button "Salvar" at bounding box center [97, 166] width 26 height 12
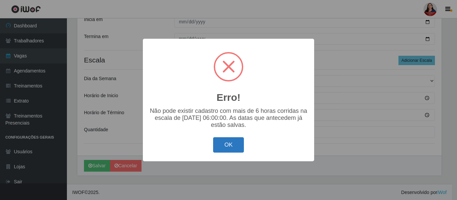
click at [228, 148] on button "OK" at bounding box center [228, 146] width 31 height 16
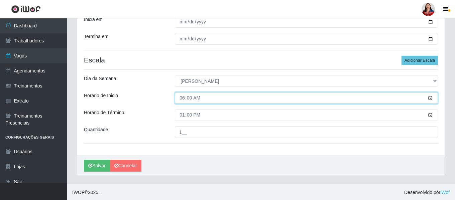
click at [186, 100] on input "06:00" at bounding box center [306, 98] width 263 height 12
click at [184, 98] on input "06:00" at bounding box center [306, 98] width 263 height 12
type input "07:00"
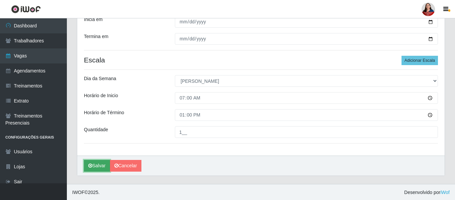
click at [97, 165] on button "Salvar" at bounding box center [97, 166] width 26 height 12
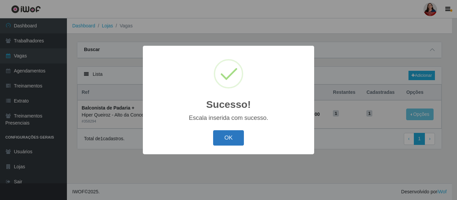
click at [230, 141] on button "OK" at bounding box center [228, 139] width 31 height 16
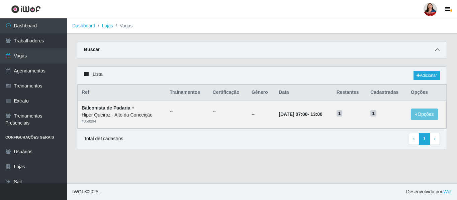
click at [438, 50] on icon at bounding box center [437, 50] width 5 height 5
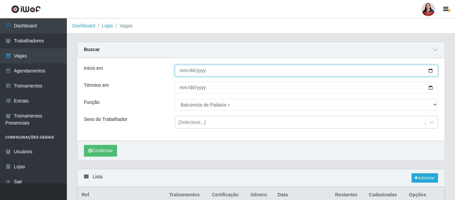
click at [430, 71] on input "[DATE]" at bounding box center [306, 71] width 263 height 12
type input "2025-10-26"
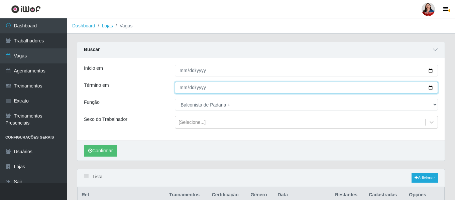
click at [433, 89] on input "[DATE]" at bounding box center [306, 88] width 263 height 12
type input "2025-10-26"
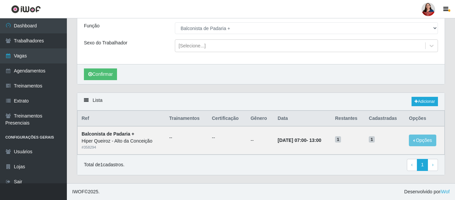
scroll to position [44, 0]
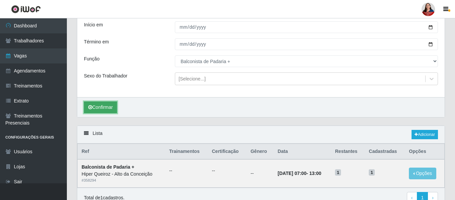
click at [100, 107] on button "Confirmar" at bounding box center [100, 108] width 33 height 12
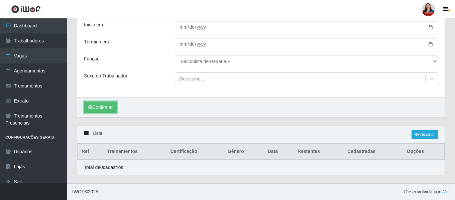
scroll to position [44, 0]
click at [425, 135] on link "Adicionar" at bounding box center [425, 134] width 26 height 9
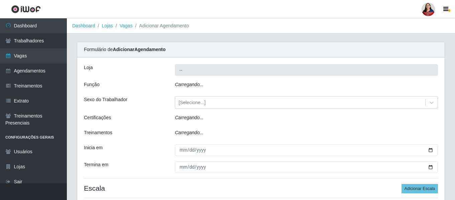
type input "Hiper Queiroz - Alto da Conceição"
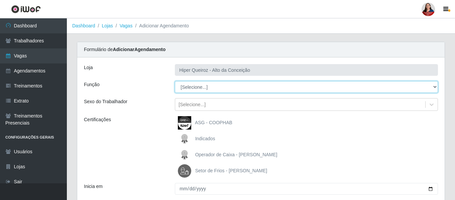
click at [435, 87] on select "[Selecione...] ASG ASG + ASG ++ Balconista de Padaria Balconista de Padaria + B…" at bounding box center [306, 87] width 263 height 12
select select "116"
click at [175, 81] on select "[Selecione...] ASG ASG + ASG ++ Balconista de Padaria Balconista de Padaria + B…" at bounding box center [306, 87] width 263 height 12
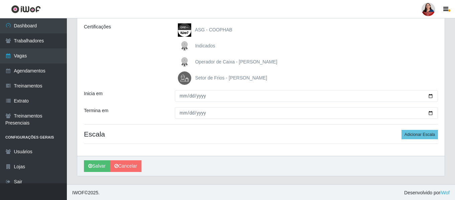
scroll to position [94, 0]
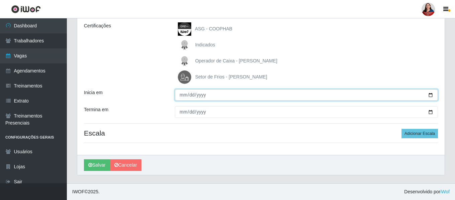
click at [431, 96] on input "Inicia em" at bounding box center [306, 95] width 263 height 12
type input "2025-10-26"
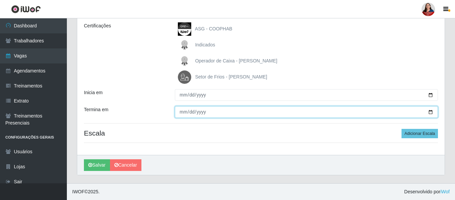
click at [430, 112] on input "Termina em" at bounding box center [306, 112] width 263 height 12
type input "2025-10-26"
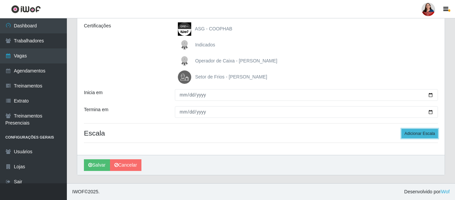
click at [419, 133] on button "Adicionar Escala" at bounding box center [420, 133] width 36 height 9
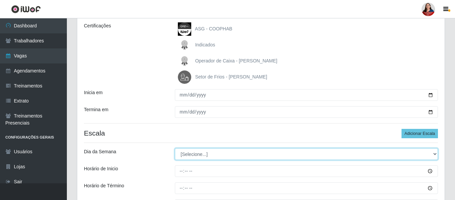
click at [435, 154] on select "[Selecione...] Segunda Terça Quarta Quinta Sexta Sábado Domingo" at bounding box center [306, 155] width 263 height 12
select select "0"
click at [175, 149] on select "[Selecione...] Segunda Terça Quarta Quinta Sexta Sábado Domingo" at bounding box center [306, 155] width 263 height 12
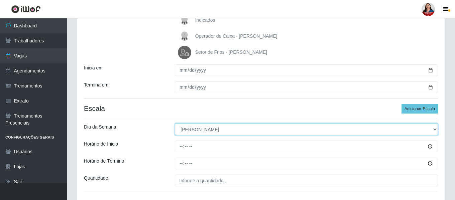
scroll to position [161, 0]
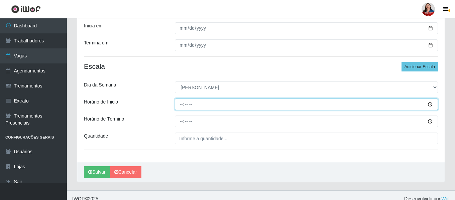
click at [432, 105] on input "Horário de Inicio" at bounding box center [306, 105] width 263 height 12
click at [183, 105] on input "Horário de Inicio" at bounding box center [306, 105] width 263 height 12
type input "07:00"
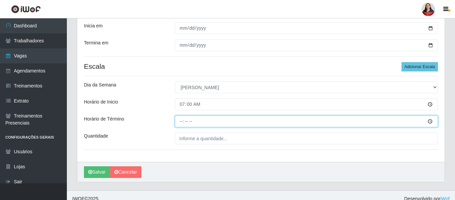
type input "13:00"
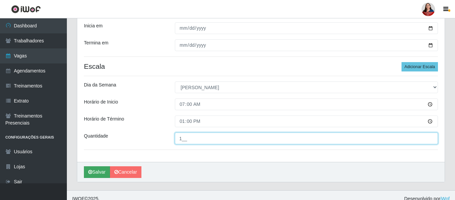
type input "1__"
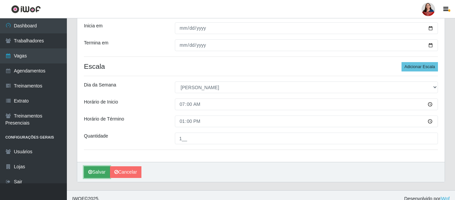
click at [101, 172] on button "Salvar" at bounding box center [97, 173] width 26 height 12
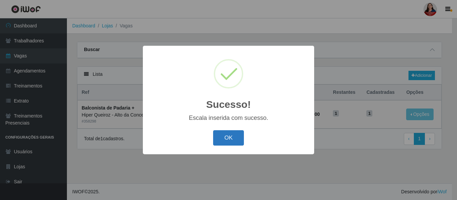
click at [228, 141] on button "OK" at bounding box center [228, 139] width 31 height 16
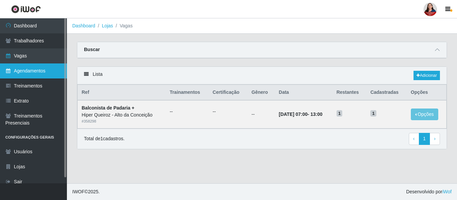
click at [27, 72] on link "Agendamentos" at bounding box center [33, 71] width 67 height 15
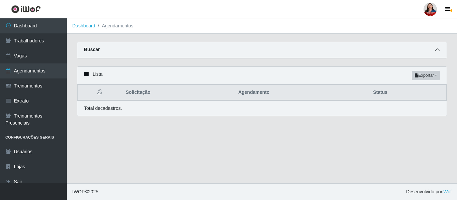
click at [438, 51] on icon at bounding box center [437, 50] width 5 height 5
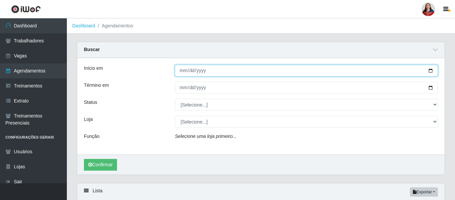
click at [431, 72] on input "Início em" at bounding box center [306, 71] width 263 height 12
type input "[DATE]"
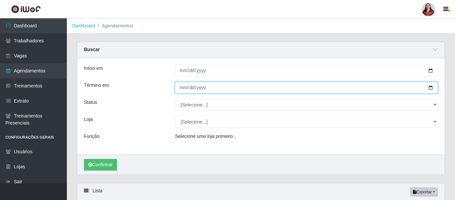
click at [431, 89] on input "Término em" at bounding box center [306, 88] width 263 height 12
click at [431, 88] on input "[DATE]" at bounding box center [306, 88] width 263 height 12
type input "2025-10-31"
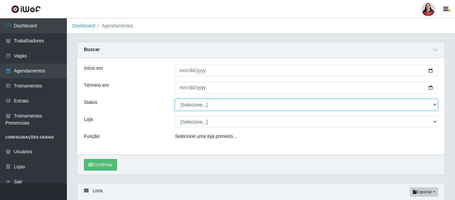
click at [436, 106] on select "[Selecione...] AGENDADO AGUARDANDO LIBERAR EM ANDAMENTO EM REVISÃO FINALIZADO C…" at bounding box center [306, 105] width 263 height 12
select select "AGENDADO"
click at [175, 99] on select "[Selecione...] AGENDADO AGUARDANDO LIBERAR EM ANDAMENTO EM REVISÃO FINALIZADO C…" at bounding box center [306, 105] width 263 height 12
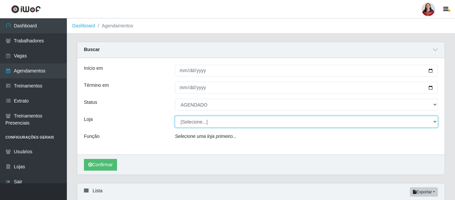
click at [436, 124] on select "[Selecione...] Hiper Queiroz - Alto da Conceição Hiper Queiroz - Boa Vista Hipe…" at bounding box center [306, 122] width 263 height 12
select select "514"
click at [175, 116] on select "[Selecione...] Hiper Queiroz - Alto da Conceição Hiper Queiroz - Boa Vista Hipe…" at bounding box center [306, 122] width 263 height 12
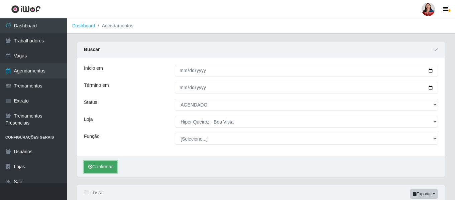
click at [98, 167] on button "Confirmar" at bounding box center [100, 167] width 33 height 12
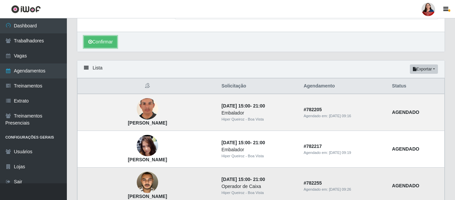
scroll to position [134, 0]
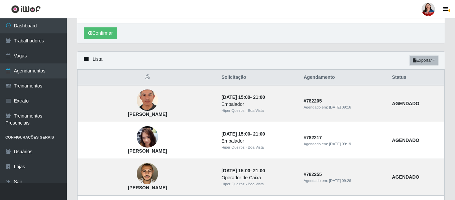
click at [432, 62] on button "Exportar" at bounding box center [424, 60] width 28 height 9
click at [407, 90] on button "Excel" at bounding box center [412, 87] width 53 height 14
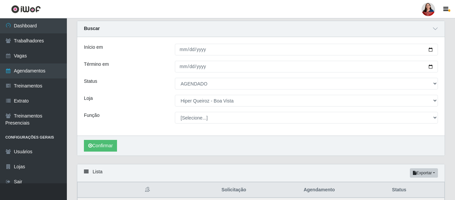
scroll to position [0, 0]
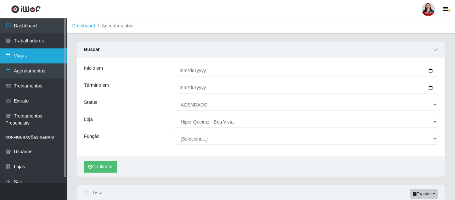
click at [28, 60] on link "Vagas" at bounding box center [33, 56] width 67 height 15
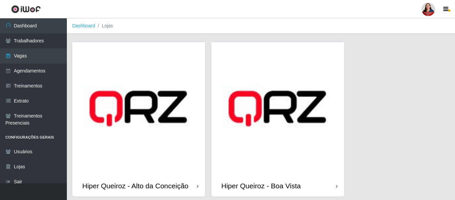
click at [311, 138] on img at bounding box center [278, 108] width 133 height 133
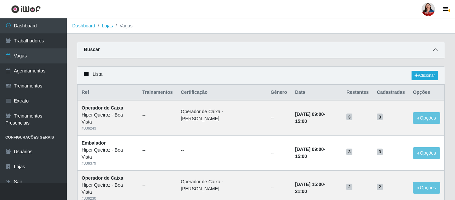
click at [436, 52] on icon at bounding box center [435, 50] width 5 height 5
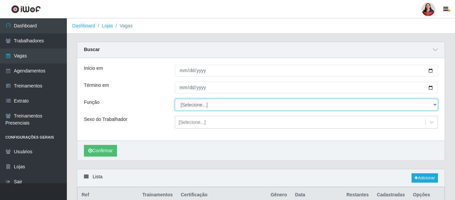
click at [435, 105] on select "[Selecione...] Auxiliar de Depósito Auxiliar de Depósito + Auxiliar de Depósito…" at bounding box center [306, 105] width 263 height 12
select select "106"
click at [175, 99] on select "[Selecione...] Auxiliar de Depósito Auxiliar de Depósito + Auxiliar de Depósito…" at bounding box center [306, 105] width 263 height 12
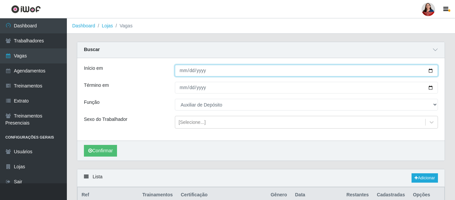
click at [431, 72] on input "Início em" at bounding box center [306, 71] width 263 height 12
type input "[DATE]"
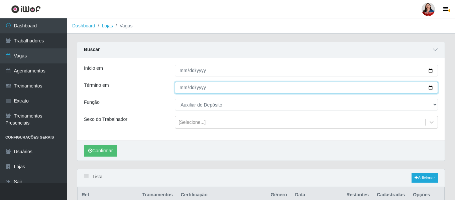
click at [430, 87] on input "Término em" at bounding box center [306, 88] width 263 height 12
type input "[DATE]"
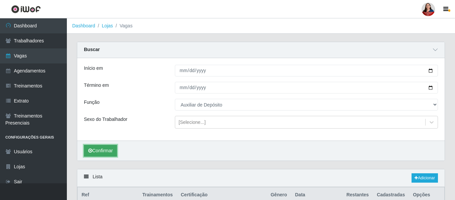
click at [98, 153] on button "Confirmar" at bounding box center [100, 151] width 33 height 12
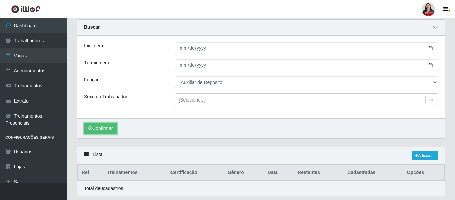
scroll to position [44, 0]
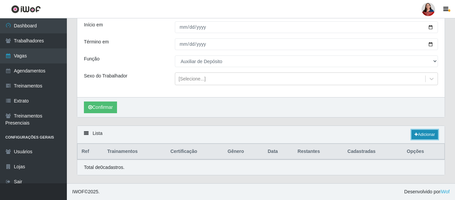
click at [427, 136] on link "Adicionar" at bounding box center [425, 134] width 26 height 9
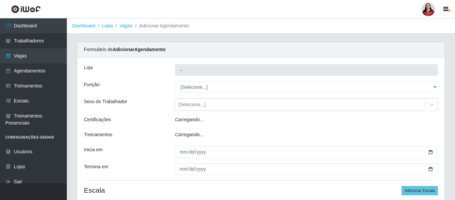
type input "Hiper Queiroz - Boa Vista"
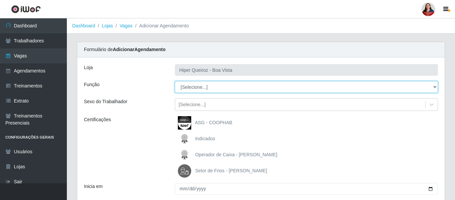
click at [435, 89] on select "[Selecione...] Auxiliar de Depósito Auxiliar de Depósito + Auxiliar de Depósito…" at bounding box center [306, 87] width 263 height 12
select select "106"
click at [175, 81] on select "[Selecione...] Auxiliar de Depósito Auxiliar de Depósito + Auxiliar de Depósito…" at bounding box center [306, 87] width 263 height 12
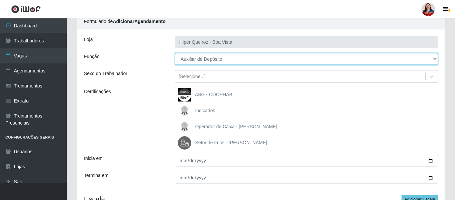
scroll to position [67, 0]
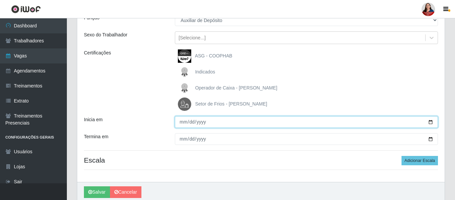
click at [431, 123] on input "Inicia em" at bounding box center [306, 122] width 263 height 12
type input "[DATE]"
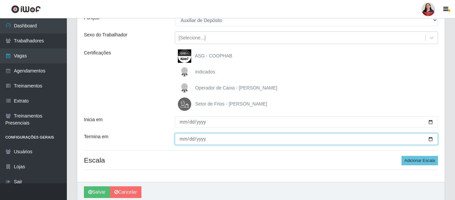
click at [434, 139] on input "Termina em" at bounding box center [306, 140] width 263 height 12
click at [431, 140] on input "Termina em" at bounding box center [306, 140] width 263 height 12
type input "[DATE]"
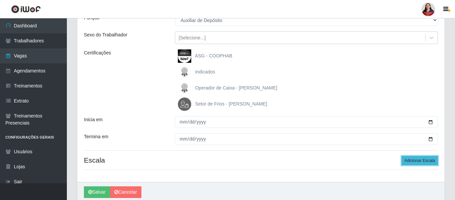
click at [417, 160] on button "Adicionar Escala" at bounding box center [420, 160] width 36 height 9
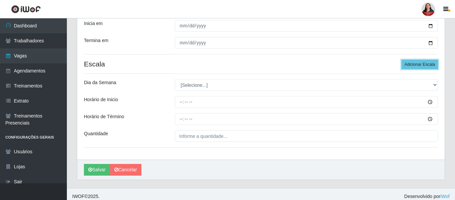
scroll to position [167, 0]
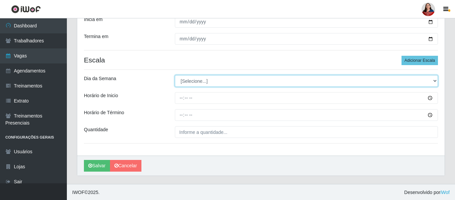
click at [435, 80] on select "[Selecione...] Segunda Terça Quarta Quinta Sexta Sábado Domingo" at bounding box center [306, 81] width 263 height 12
select select "4"
click at [175, 75] on select "[Selecione...] Segunda Terça Quarta Quinta Sexta Sábado Domingo" at bounding box center [306, 81] width 263 height 12
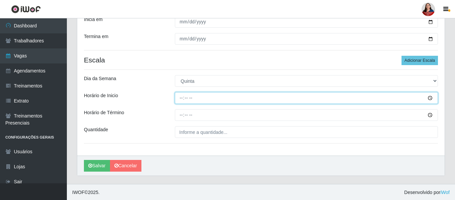
type input "08:00"
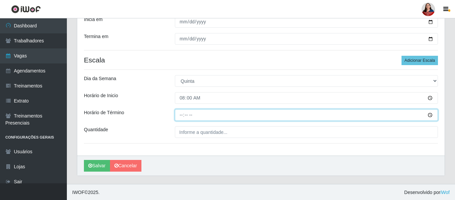
type input "14:00"
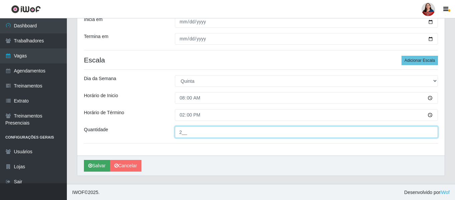
type input "2__"
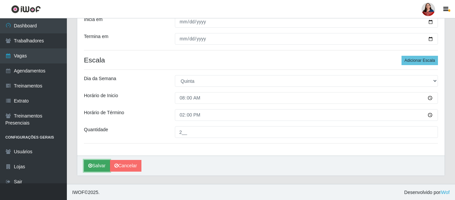
click at [98, 163] on button "Salvar" at bounding box center [97, 166] width 26 height 12
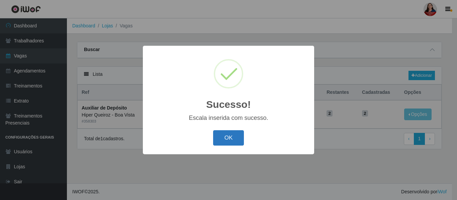
click at [228, 141] on button "OK" at bounding box center [228, 139] width 31 height 16
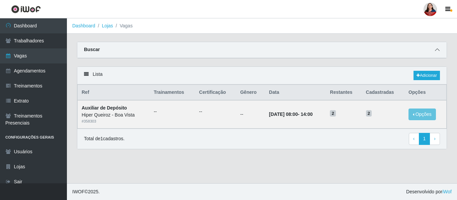
click at [438, 50] on icon at bounding box center [437, 50] width 5 height 5
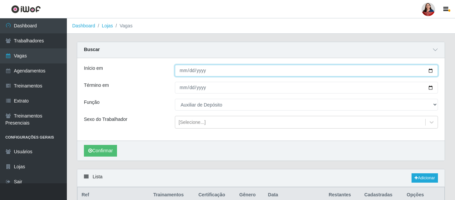
click at [428, 73] on input "[DATE]" at bounding box center [306, 71] width 263 height 12
type input "2025-10-17"
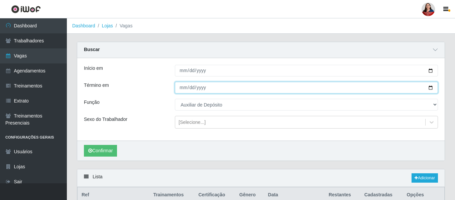
click at [434, 87] on input "[DATE]" at bounding box center [306, 88] width 263 height 12
click at [429, 87] on input "[DATE]" at bounding box center [306, 88] width 263 height 12
type input "2025-10-17"
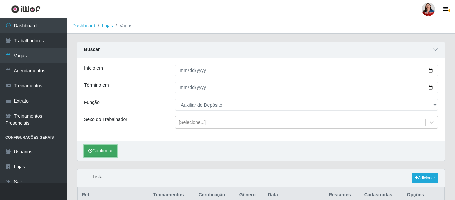
click at [99, 154] on button "Confirmar" at bounding box center [100, 151] width 33 height 12
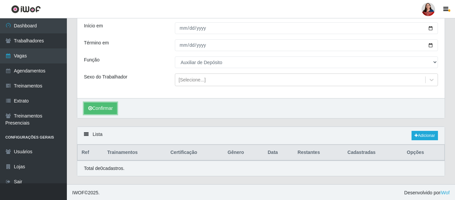
scroll to position [44, 0]
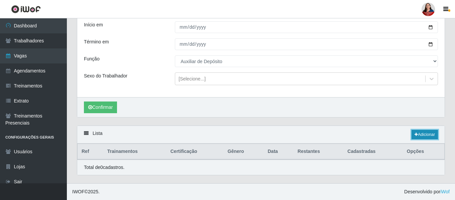
click at [430, 134] on link "Adicionar" at bounding box center [425, 134] width 26 height 9
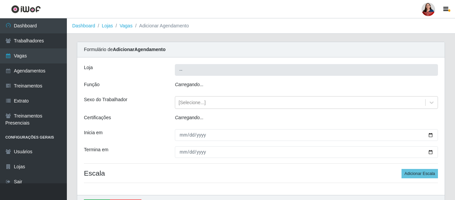
type input "Hiper Queiroz - Boa Vista"
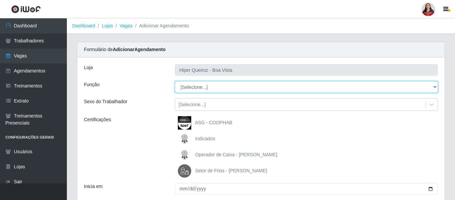
click at [437, 88] on select "[Selecione...] Auxiliar de Depósito Auxiliar de Depósito + Auxiliar de Depósito…" at bounding box center [306, 87] width 263 height 12
select select "106"
click at [175, 81] on select "[Selecione...] Auxiliar de Depósito Auxiliar de Depósito + Auxiliar de Depósito…" at bounding box center [306, 87] width 263 height 12
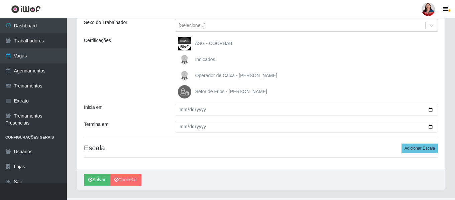
scroll to position [94, 0]
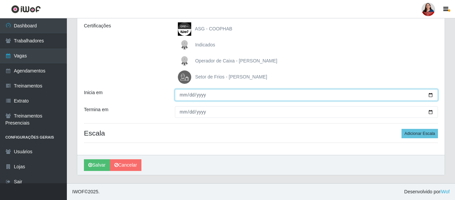
click at [433, 94] on input "Inicia em" at bounding box center [306, 95] width 263 height 12
type input "2025-10-17"
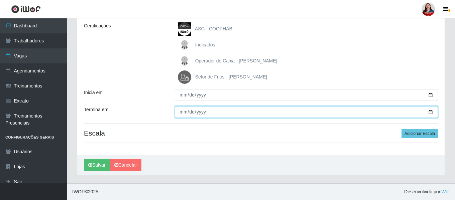
click at [432, 113] on input "Termina em" at bounding box center [306, 112] width 263 height 12
type input "2025-10-17"
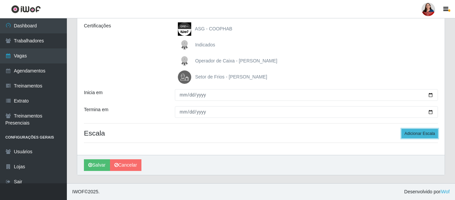
click at [422, 134] on button "Adicionar Escala" at bounding box center [420, 133] width 36 height 9
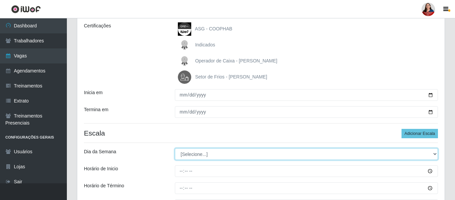
click at [436, 154] on select "[Selecione...] Segunda Terça Quarta Quinta Sexta Sábado Domingo" at bounding box center [306, 155] width 263 height 12
select select "5"
click at [175, 149] on select "[Selecione...] Segunda Terça Quarta Quinta Sexta Sábado Domingo" at bounding box center [306, 155] width 263 height 12
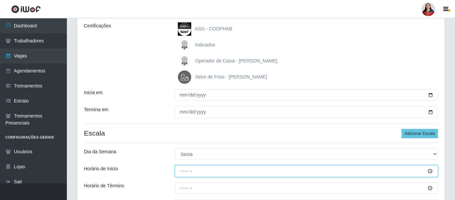
type input "08:00"
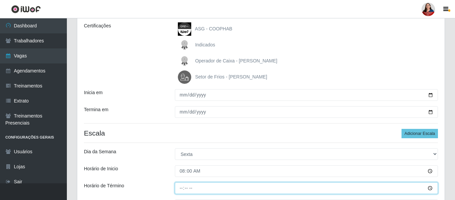
type input "14:00"
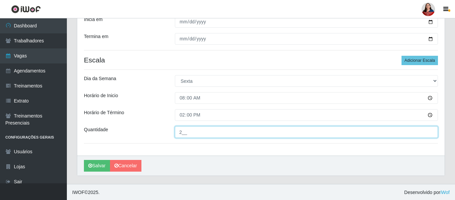
scroll to position [168, 0]
type input "2__"
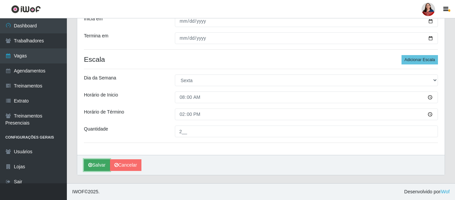
click at [100, 166] on button "Salvar" at bounding box center [97, 166] width 26 height 12
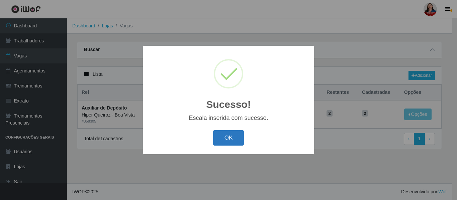
click at [231, 137] on button "OK" at bounding box center [228, 139] width 31 height 16
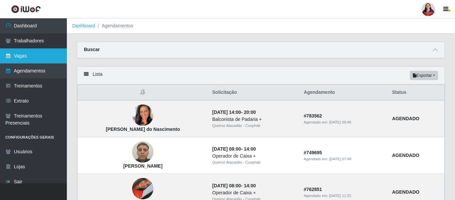
click at [38, 56] on link "Vagas" at bounding box center [33, 56] width 67 height 15
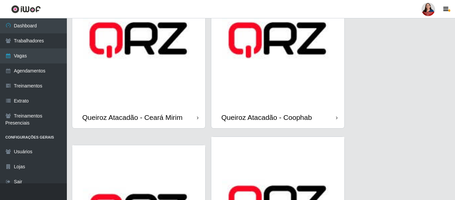
scroll to position [569, 0]
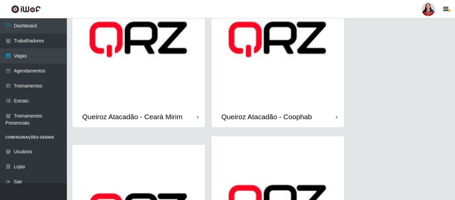
click at [286, 94] on img at bounding box center [278, 39] width 133 height 133
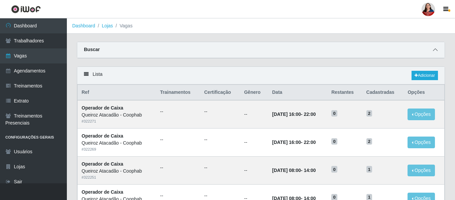
click at [435, 51] on icon at bounding box center [435, 50] width 5 height 5
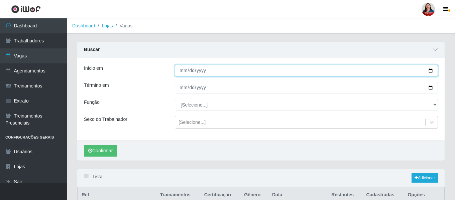
click at [431, 70] on input "Início em" at bounding box center [306, 71] width 263 height 12
type input "[DATE]"
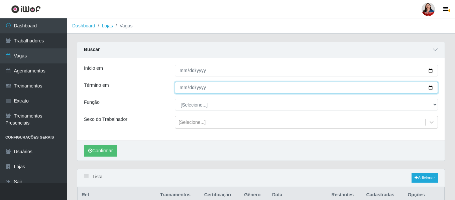
drag, startPoint x: 432, startPoint y: 90, endPoint x: 426, endPoint y: 90, distance: 5.7
click at [430, 90] on input "Término em" at bounding box center [306, 88] width 263 height 12
type input "[DATE]"
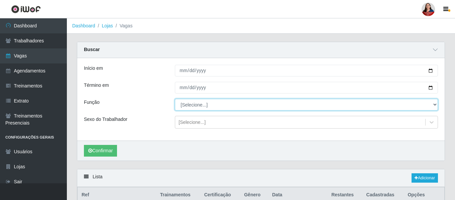
click at [436, 104] on select "[Selecione...] ASG ASG + ASG ++ Balconista de Padaria Balconista de Padaria + B…" at bounding box center [306, 105] width 263 height 12
click at [175, 99] on select "[Selecione...] ASG ASG + ASG ++ Balconista de Padaria Balconista de Padaria + B…" at bounding box center [306, 105] width 263 height 12
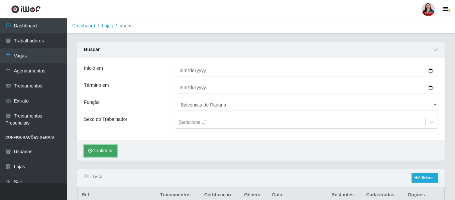
click at [111, 152] on button "Confirmar" at bounding box center [100, 151] width 33 height 12
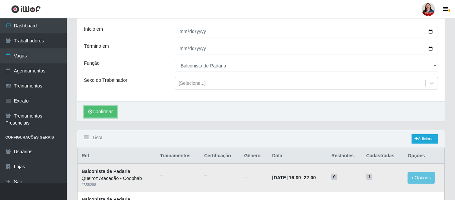
scroll to position [38, 0]
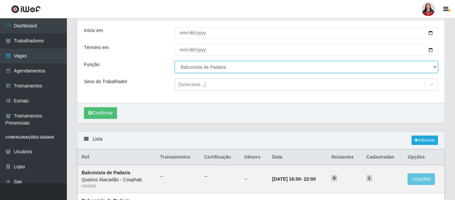
click at [437, 67] on select "[Selecione...] ASG ASG + ASG ++ Balconista de Padaria Balconista de Padaria + B…" at bounding box center [306, 67] width 263 height 12
click at [175, 62] on select "[Selecione...] ASG ASG + ASG ++ Balconista de Padaria Balconista de Padaria + B…" at bounding box center [306, 67] width 263 height 12
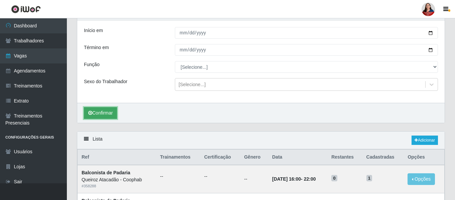
click at [105, 114] on button "Confirmar" at bounding box center [100, 113] width 33 height 12
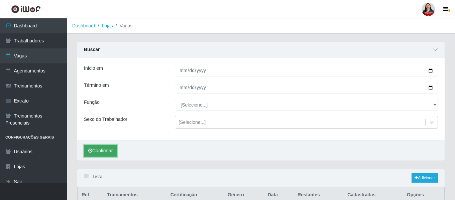
click at [103, 150] on button "Confirmar" at bounding box center [100, 151] width 33 height 12
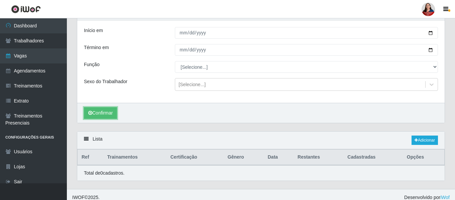
scroll to position [44, 0]
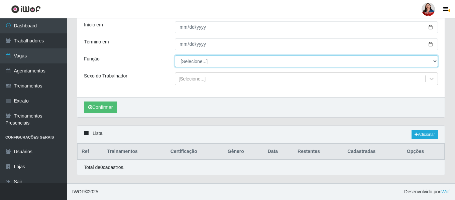
click at [434, 61] on select "[Selecione...] ASG ASG + ASG ++ Balconista de Padaria Balconista de Padaria + B…" at bounding box center [306, 62] width 263 height 12
click at [175, 56] on select "[Selecione...] ASG ASG + ASG ++ Balconista de Padaria Balconista de Padaria + B…" at bounding box center [306, 62] width 263 height 12
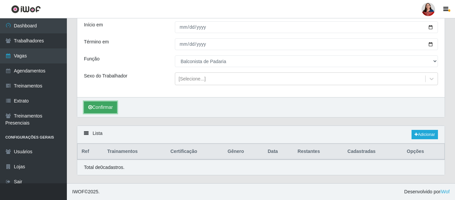
click at [107, 106] on button "Confirmar" at bounding box center [100, 108] width 33 height 12
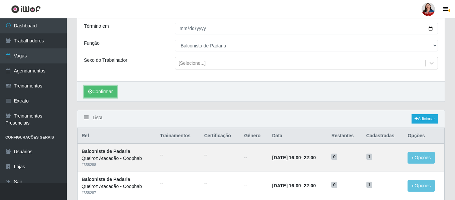
scroll to position [44, 0]
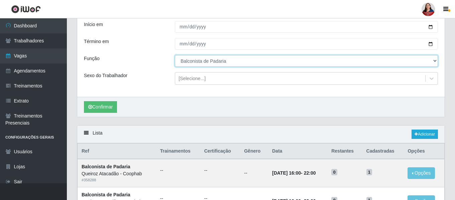
drag, startPoint x: 435, startPoint y: 63, endPoint x: 415, endPoint y: 67, distance: 20.1
click at [435, 63] on select "[Selecione...] ASG ASG + ASG ++ Balconista de Padaria Balconista de Padaria + B…" at bounding box center [306, 61] width 263 height 12
click at [175, 56] on select "[Selecione...] ASG ASG + ASG ++ Balconista de Padaria Balconista de Padaria + B…" at bounding box center [306, 61] width 263 height 12
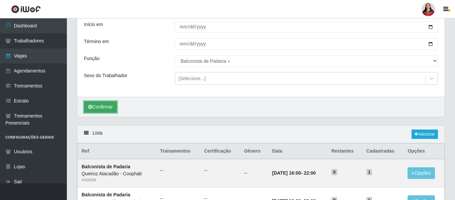
click at [102, 107] on button "Confirmar" at bounding box center [100, 107] width 33 height 12
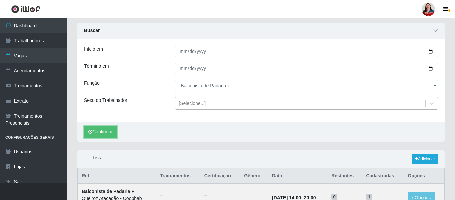
scroll to position [4, 0]
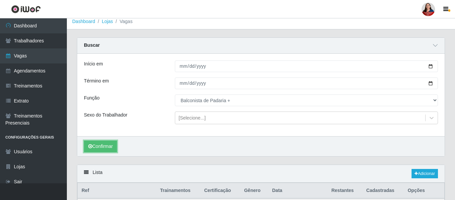
select select "115"
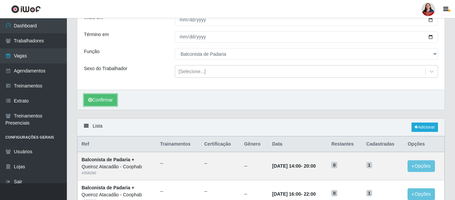
scroll to position [4, 0]
